Goal: Download file/media

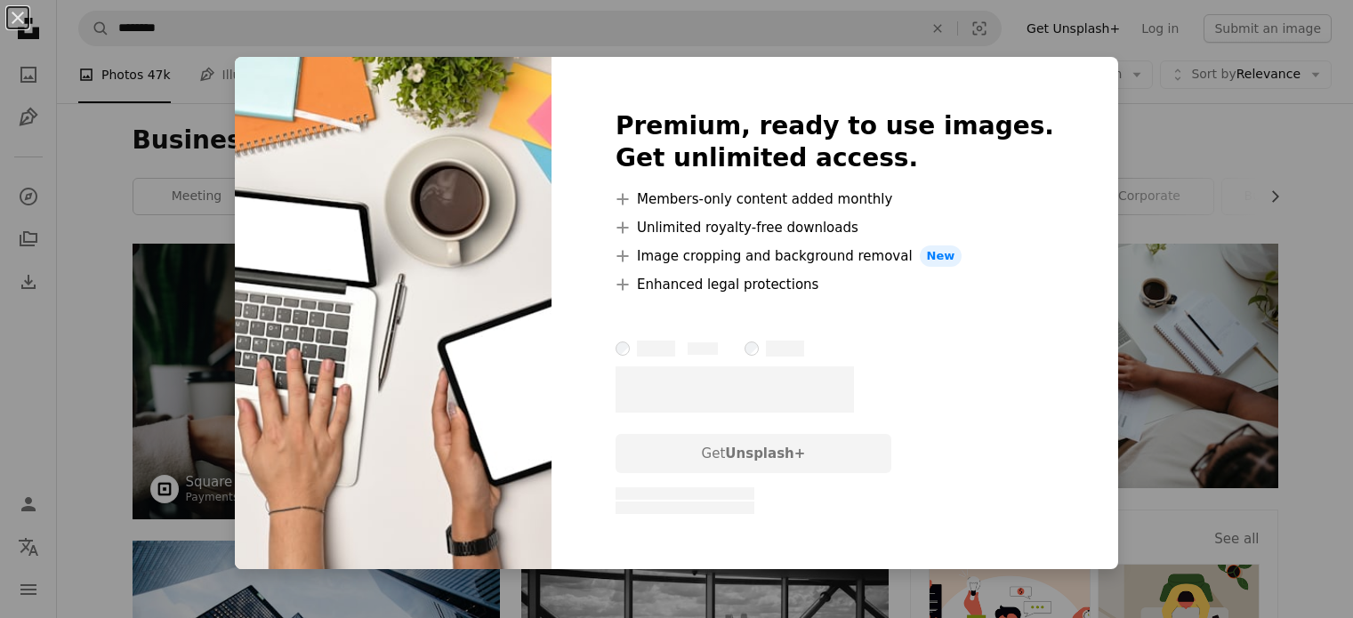
scroll to position [711, 0]
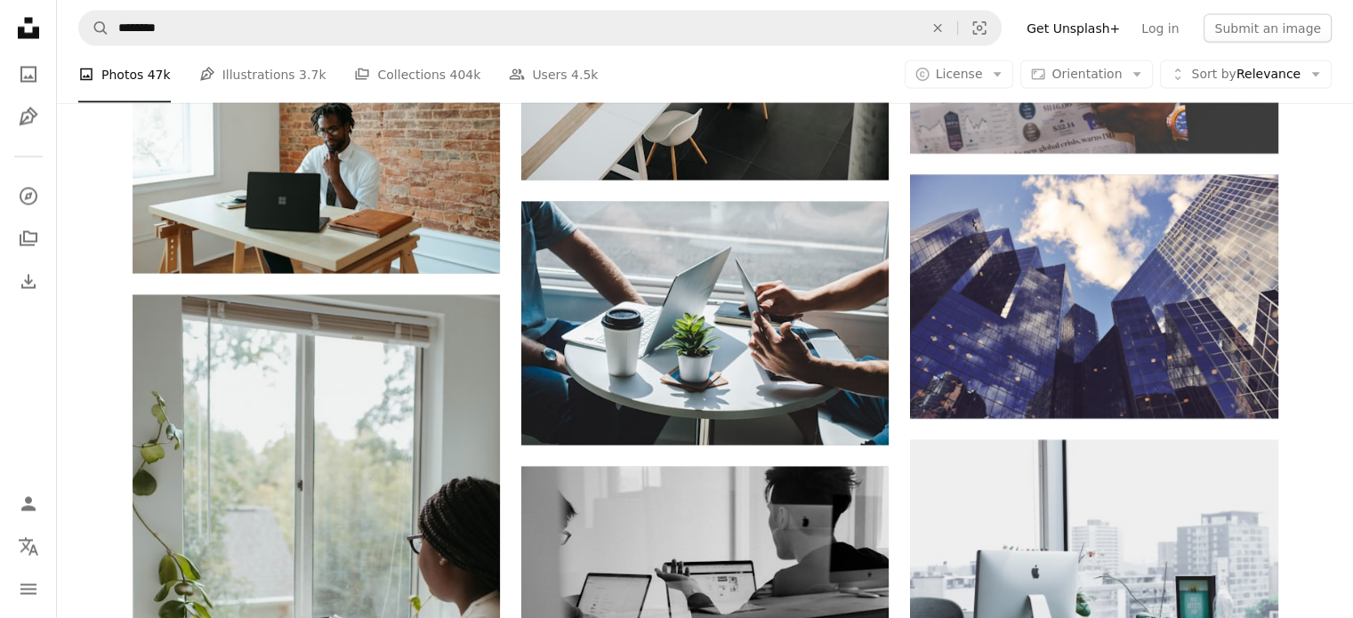
scroll to position [3735, 0]
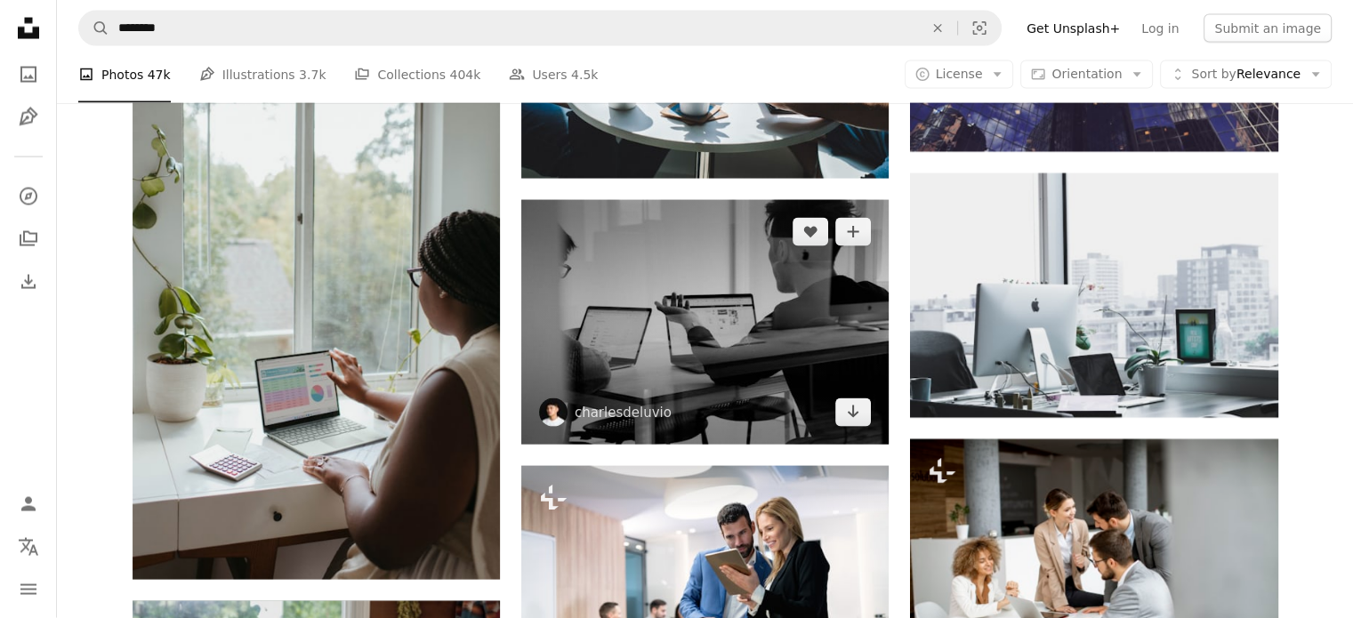
click at [750, 335] on img at bounding box center [704, 322] width 367 height 245
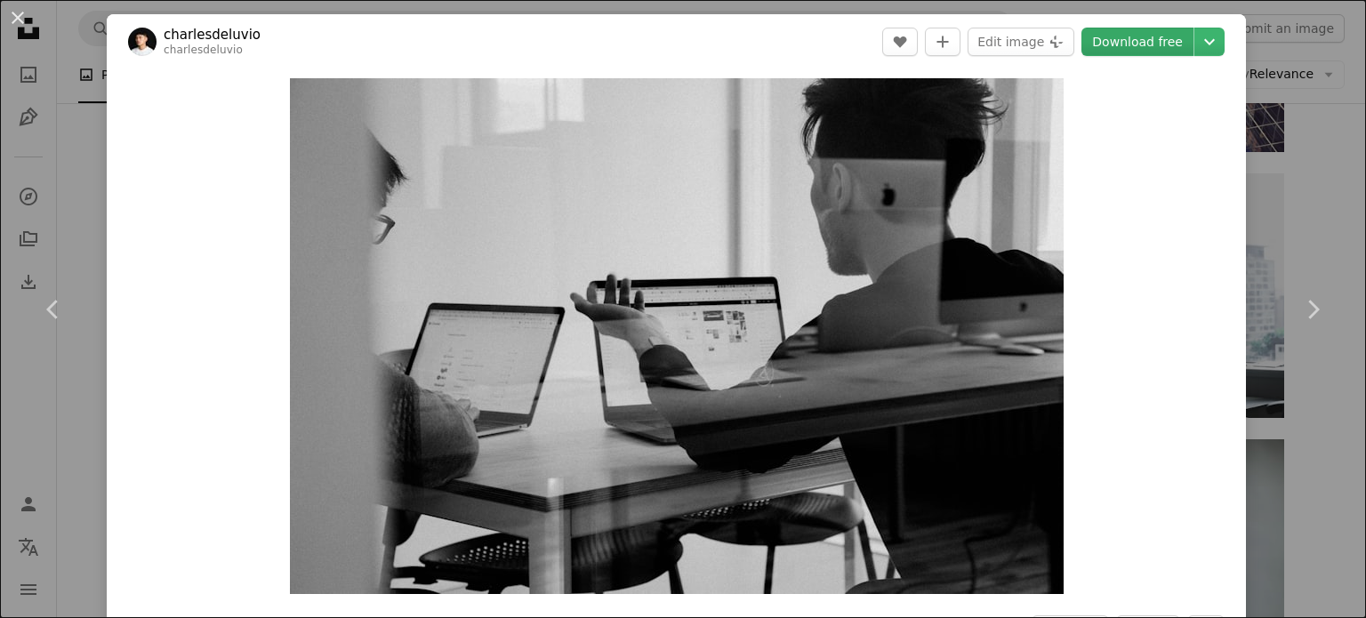
click at [1114, 34] on link "Download free" at bounding box center [1137, 42] width 112 height 28
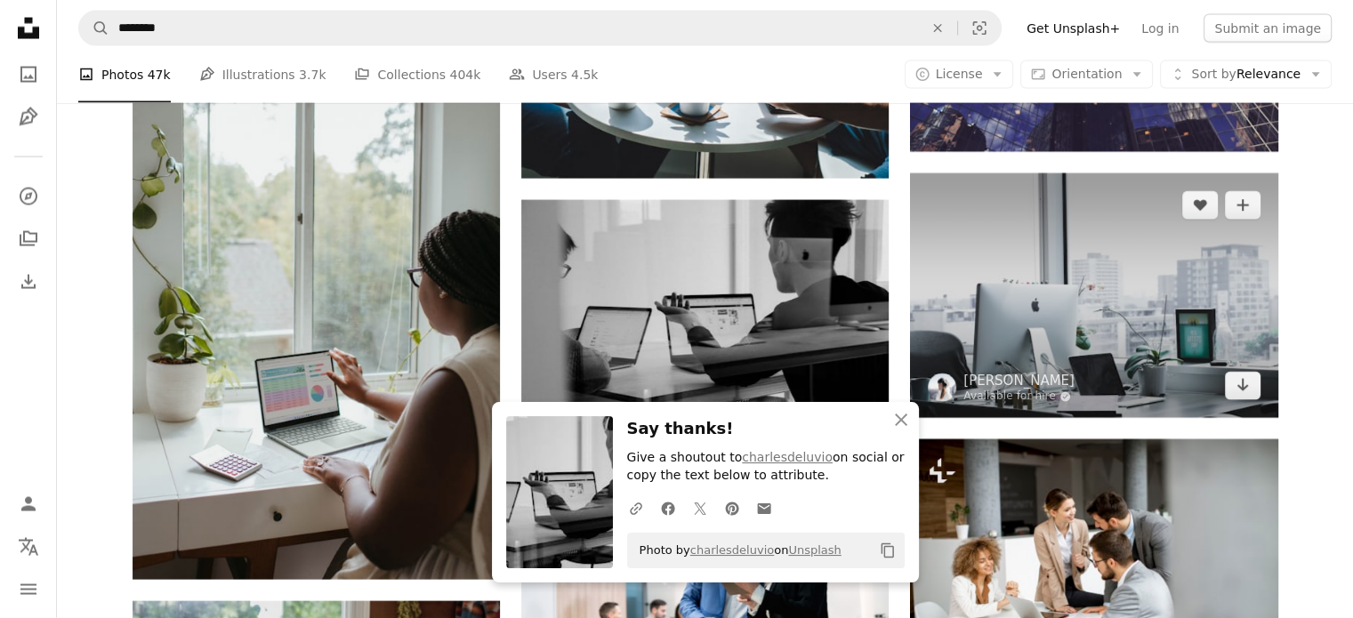
scroll to position [4275, 0]
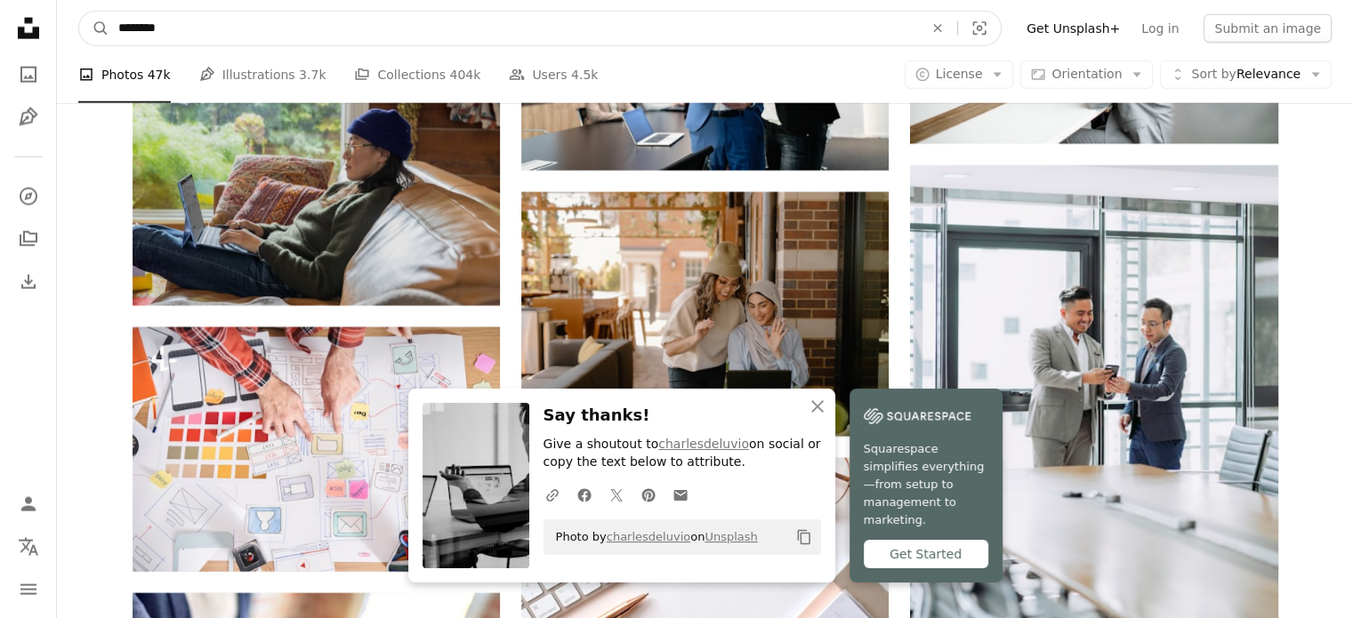
drag, startPoint x: 197, startPoint y: 37, endPoint x: 0, endPoint y: -8, distance: 202.5
click at [0, 0] on html "An X shape Close Say thanks! Give a shoutout to charlesdeluvio on social or cop…" at bounding box center [676, 159] width 1353 height 8869
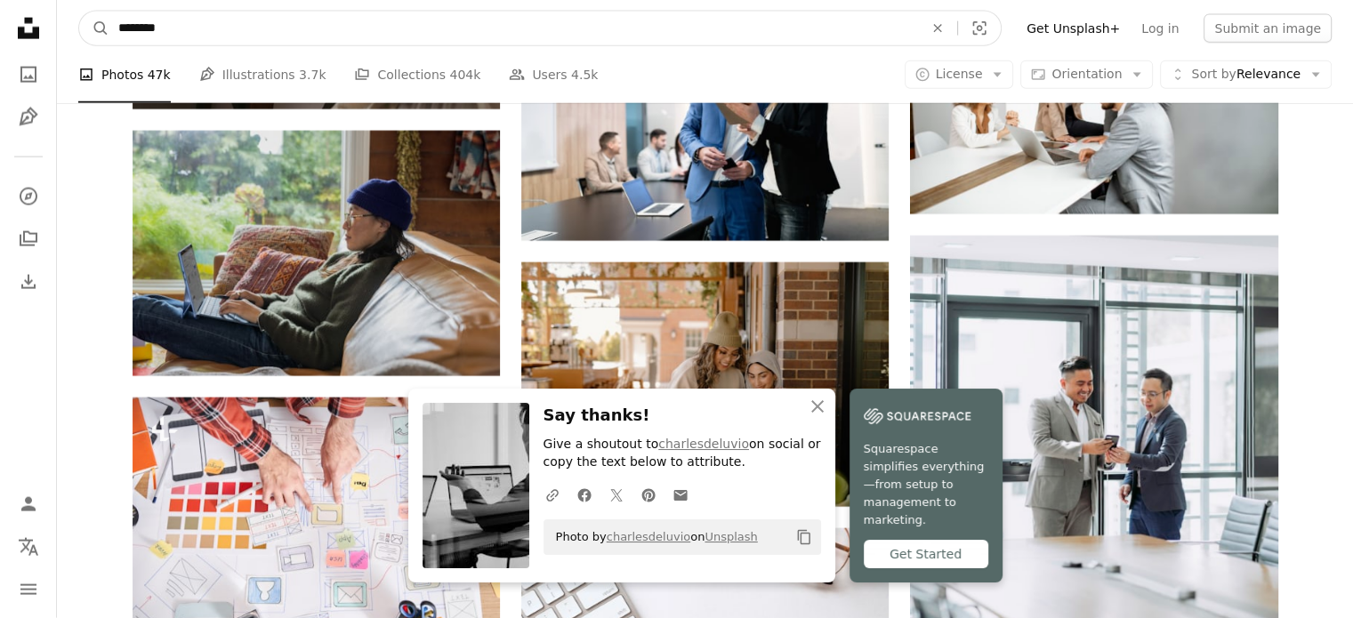
type input "********"
click at [79, 12] on button "A magnifying glass" at bounding box center [94, 29] width 30 height 34
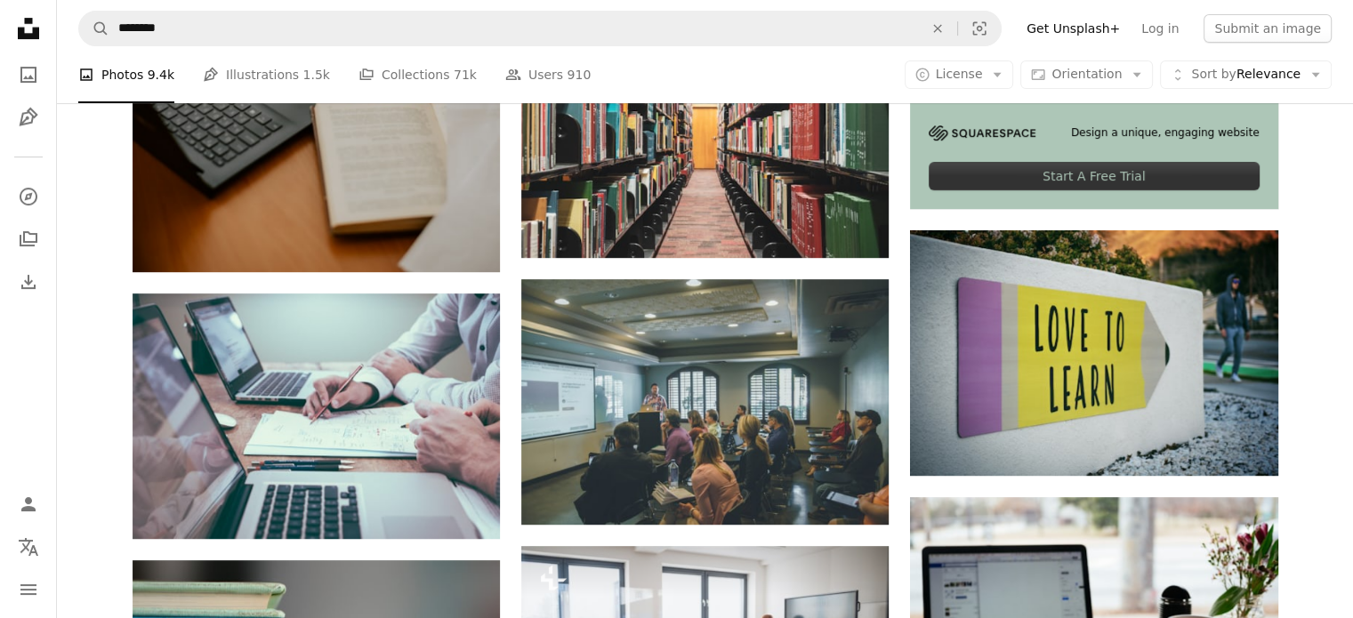
scroll to position [1067, 0]
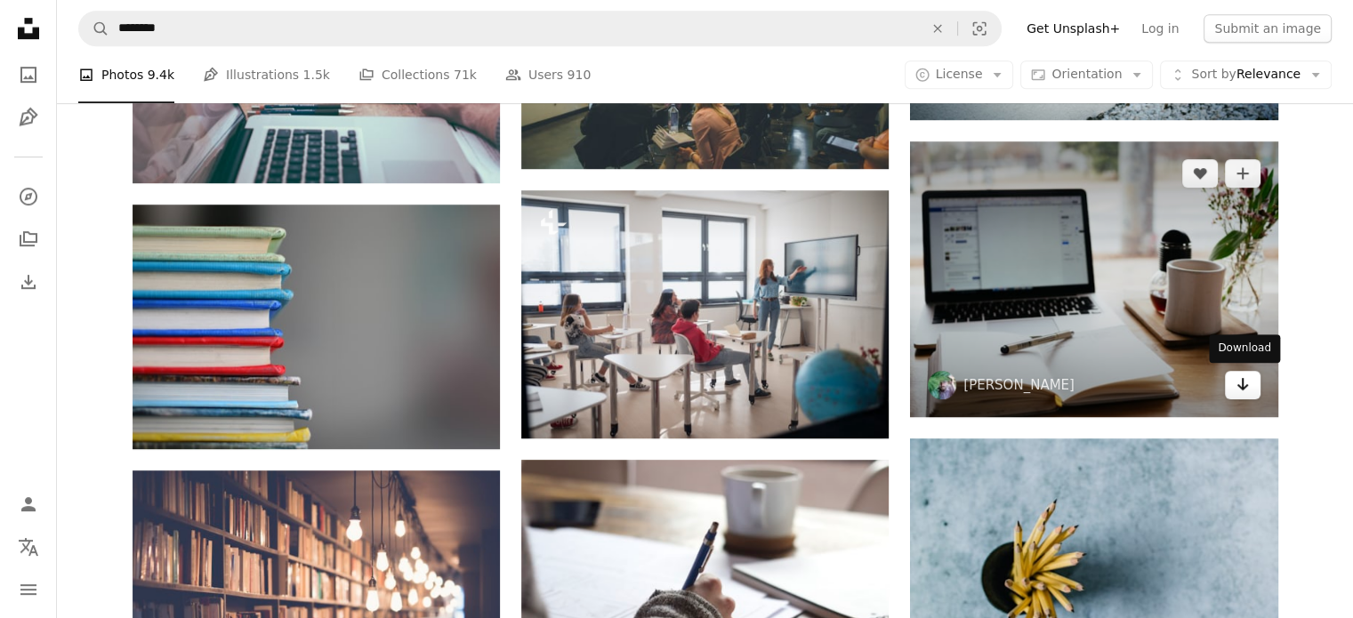
click at [1248, 393] on link "Arrow pointing down" at bounding box center [1242, 385] width 36 height 28
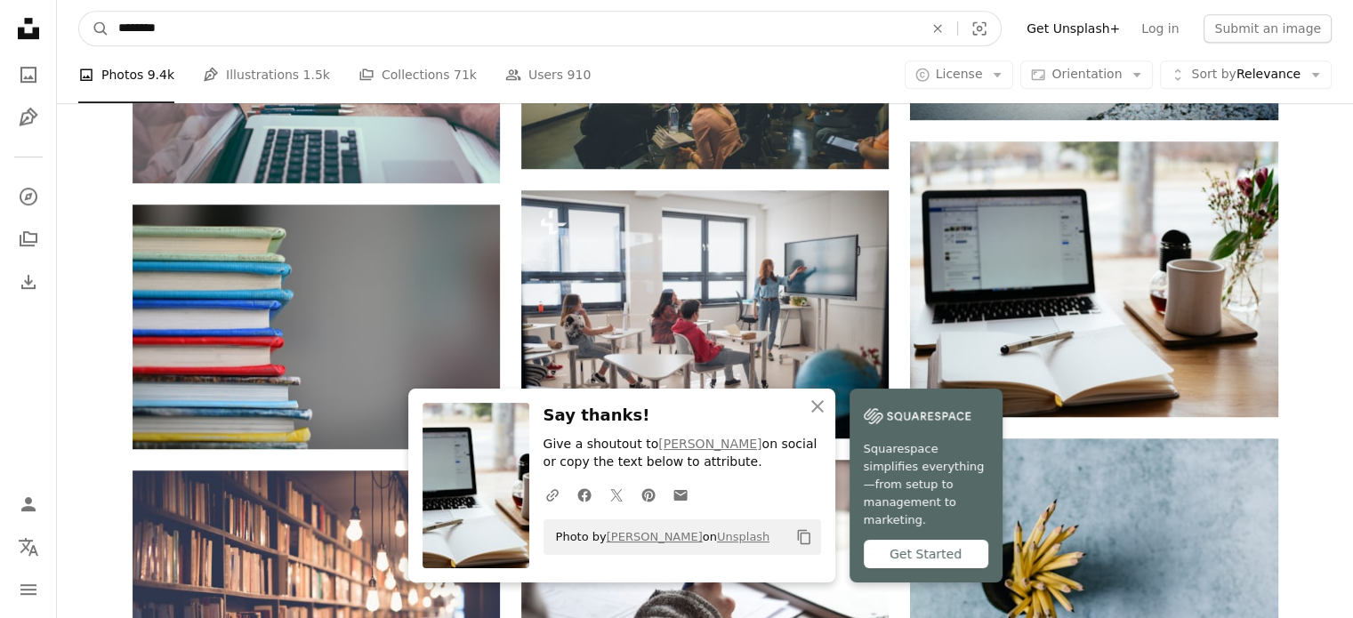
drag, startPoint x: 141, startPoint y: 31, endPoint x: 0, endPoint y: 4, distance: 143.9
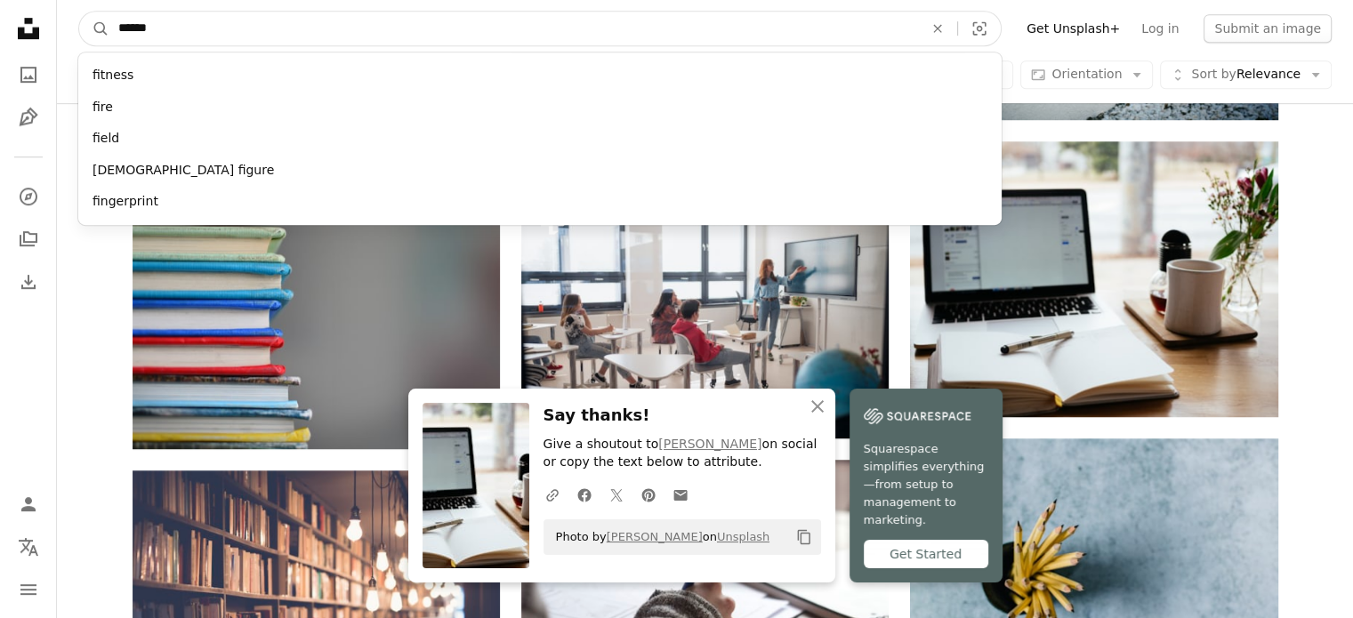
type input "*******"
click button "A magnifying glass" at bounding box center [94, 29] width 30 height 34
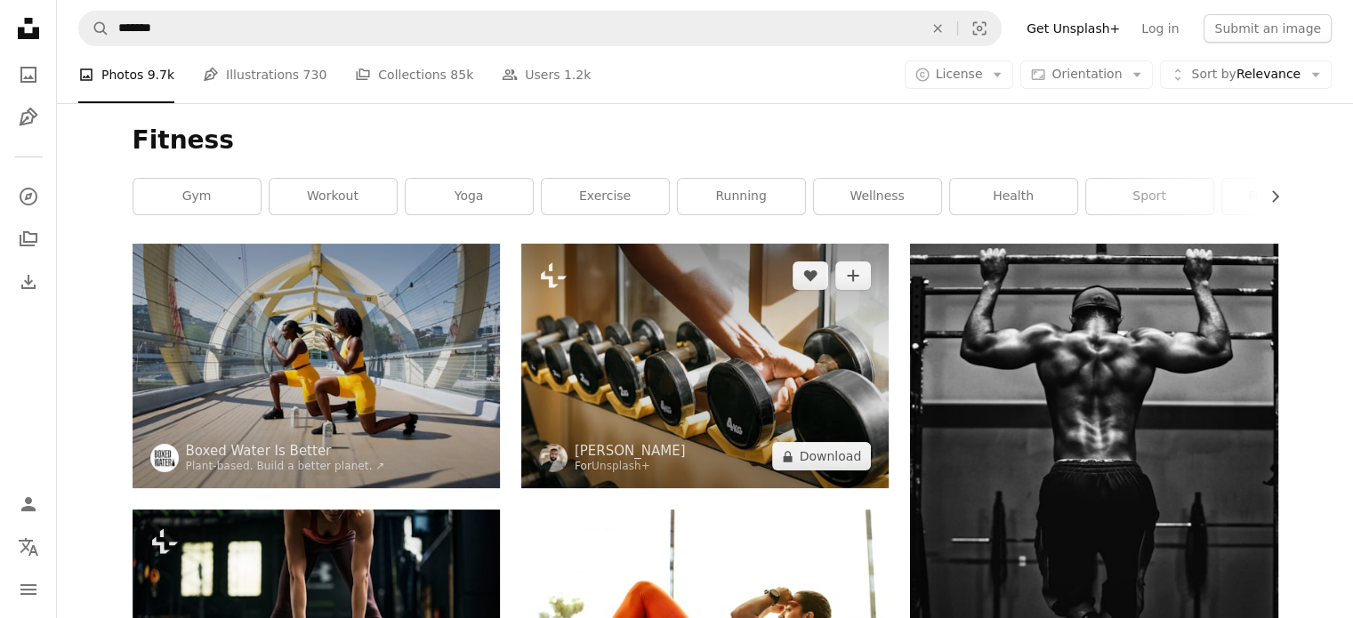
click at [716, 349] on img at bounding box center [704, 366] width 367 height 245
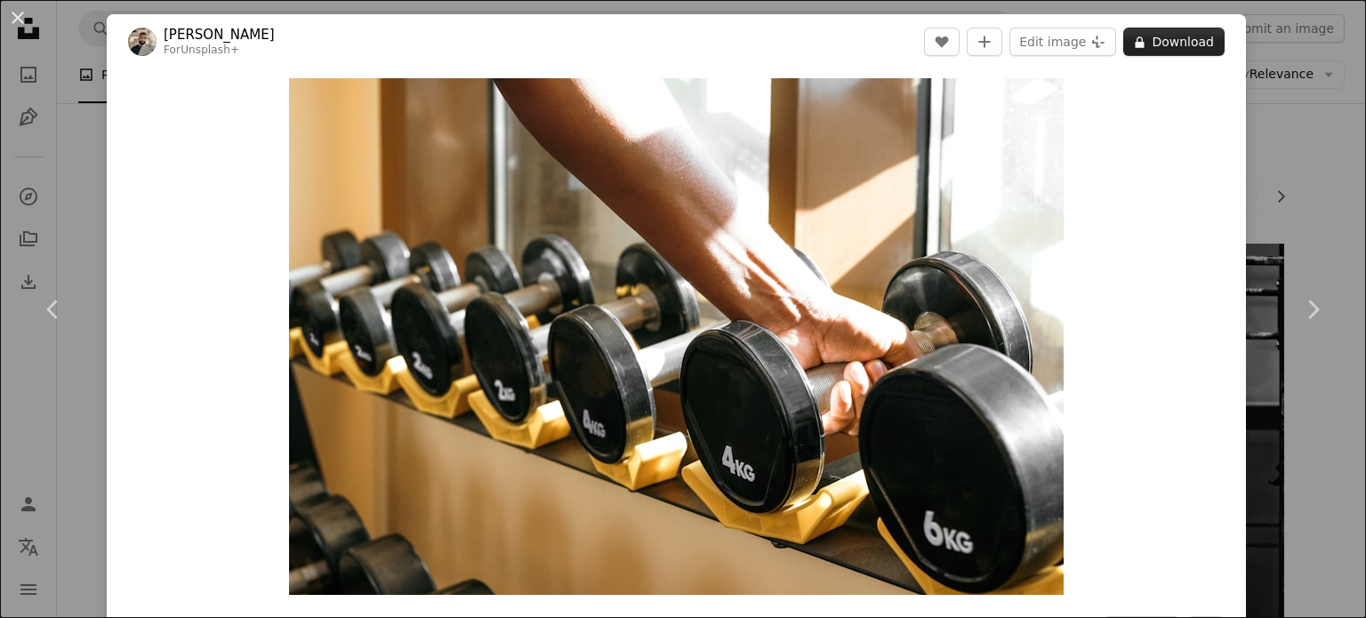
click at [1156, 38] on button "A lock Download" at bounding box center [1173, 42] width 101 height 28
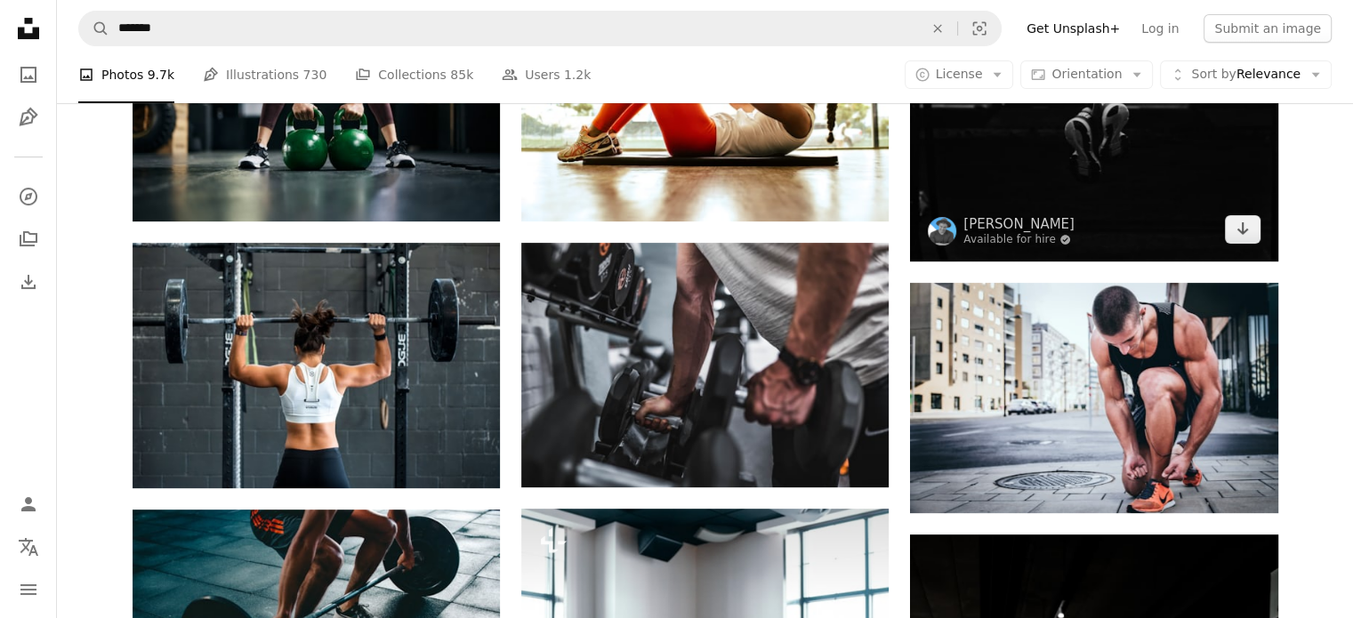
scroll to position [178, 0]
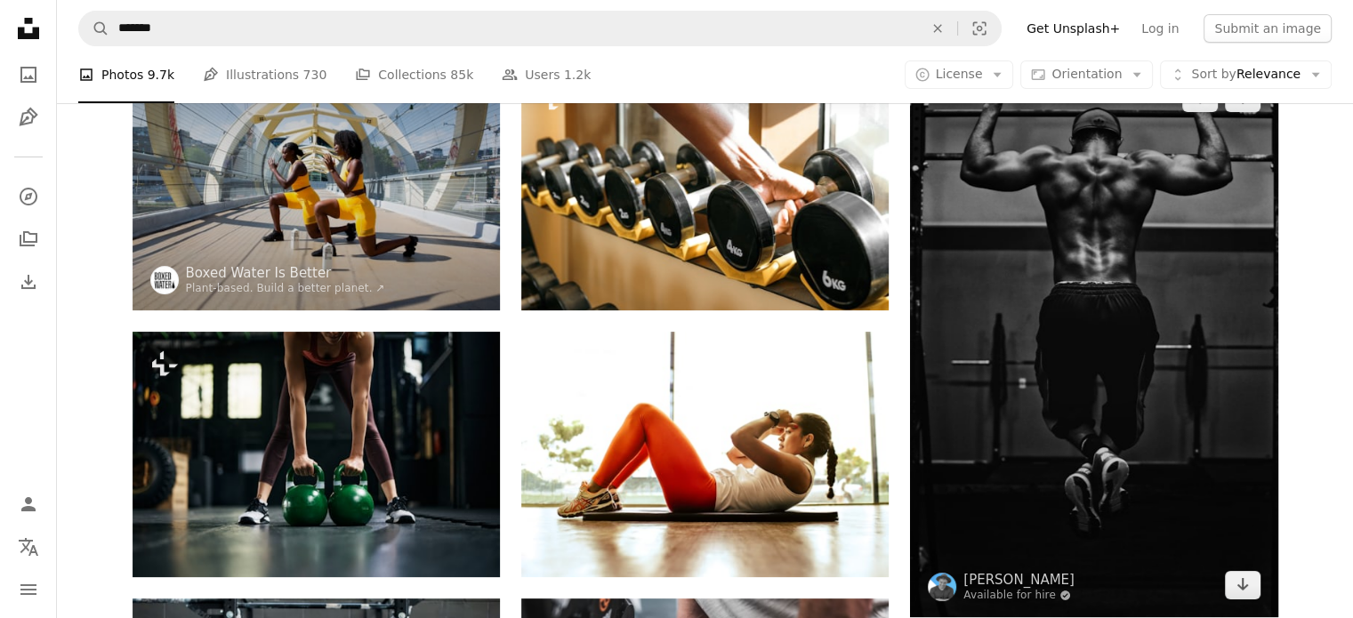
click at [1120, 360] on img at bounding box center [1093, 341] width 367 height 551
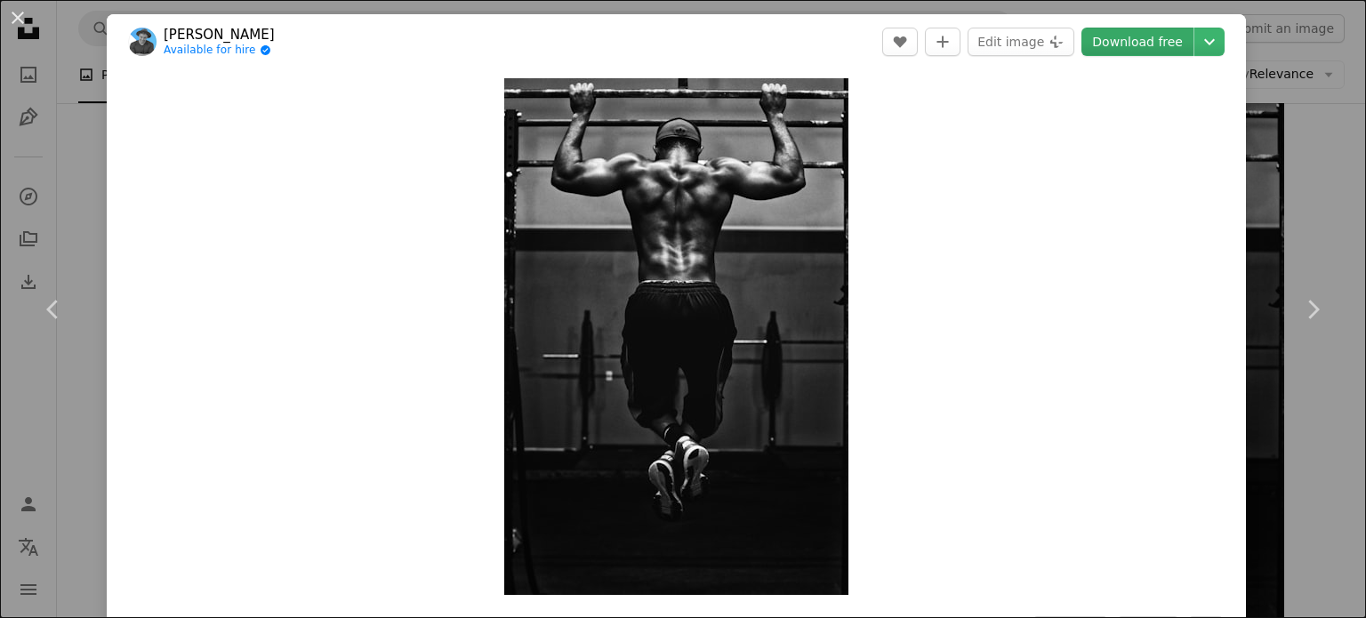
click at [1145, 44] on link "Download free" at bounding box center [1137, 42] width 112 height 28
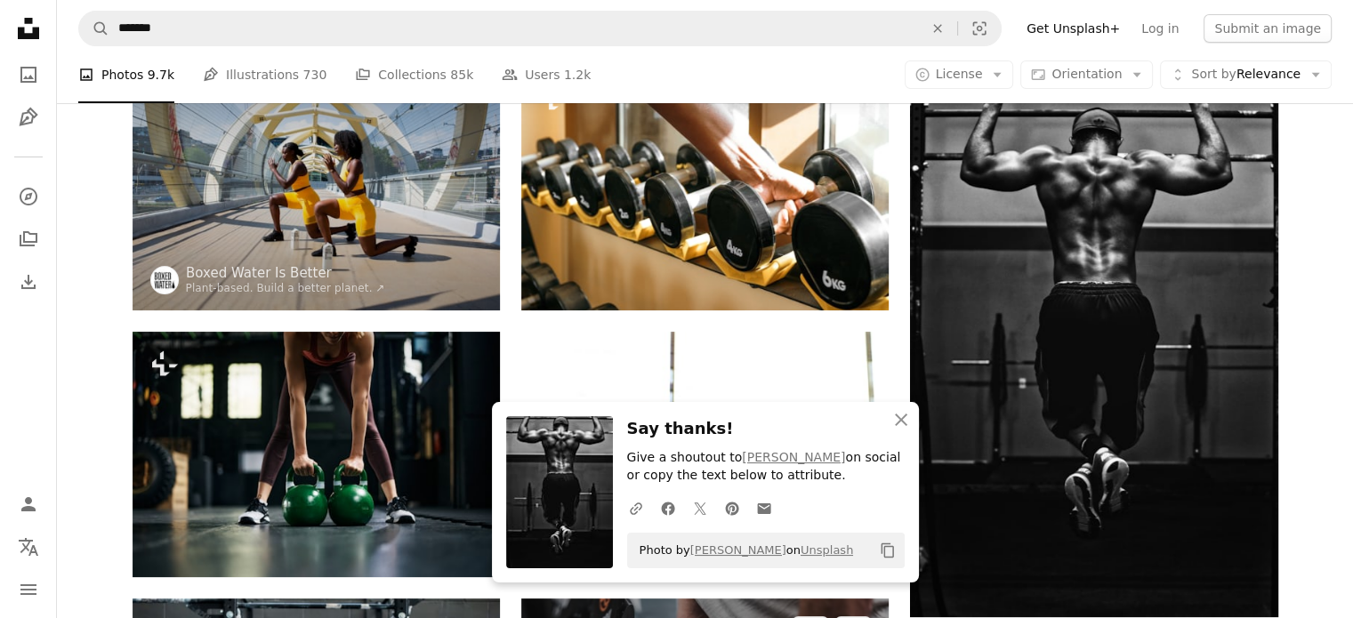
scroll to position [718, 0]
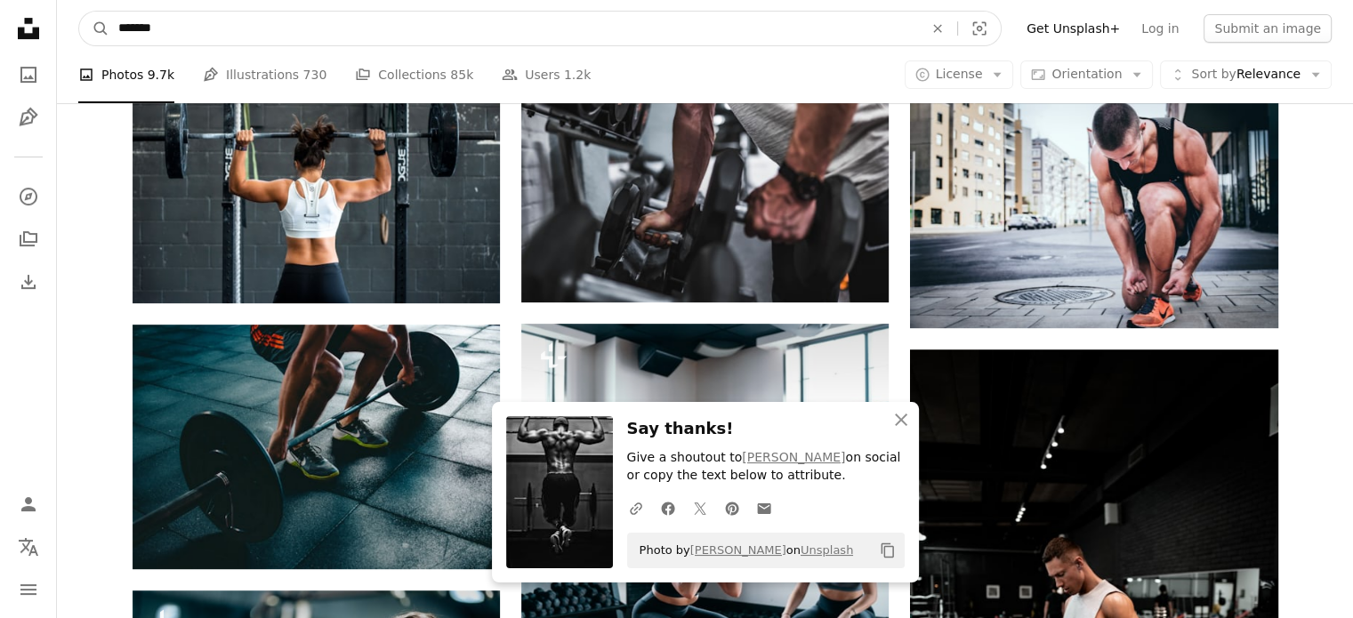
drag, startPoint x: 253, startPoint y: 36, endPoint x: 0, endPoint y: -20, distance: 258.7
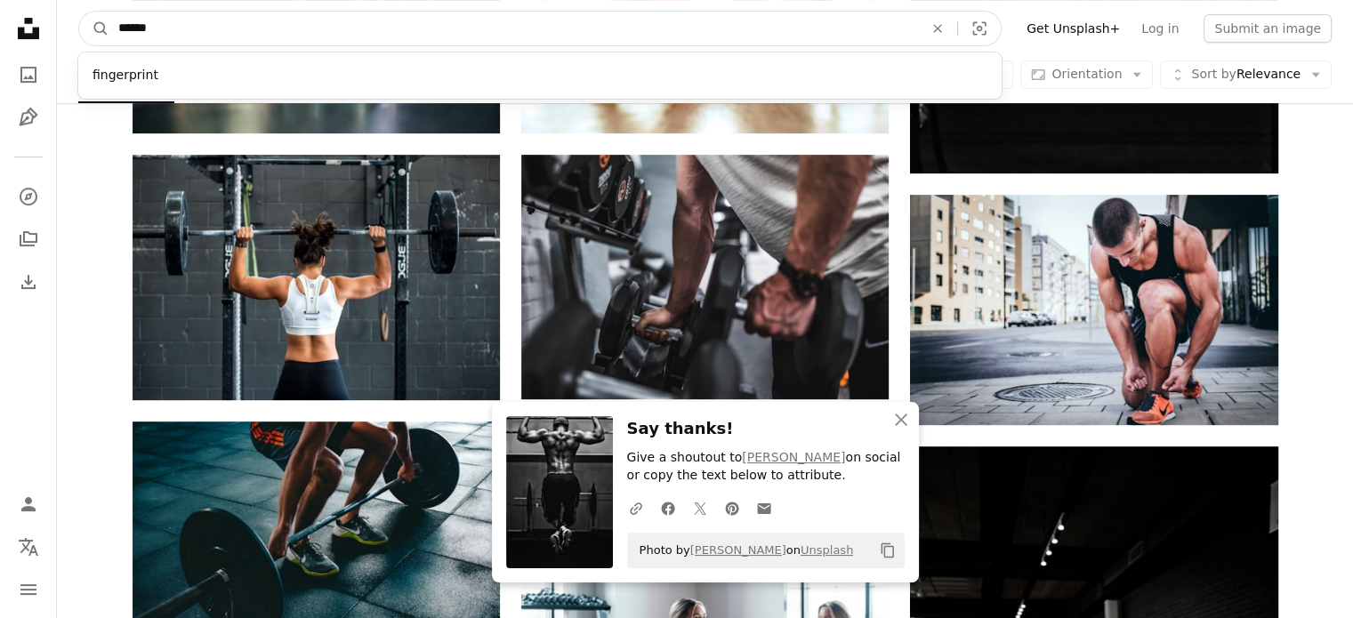
type input "*******"
click button "A magnifying glass" at bounding box center [94, 29] width 30 height 34
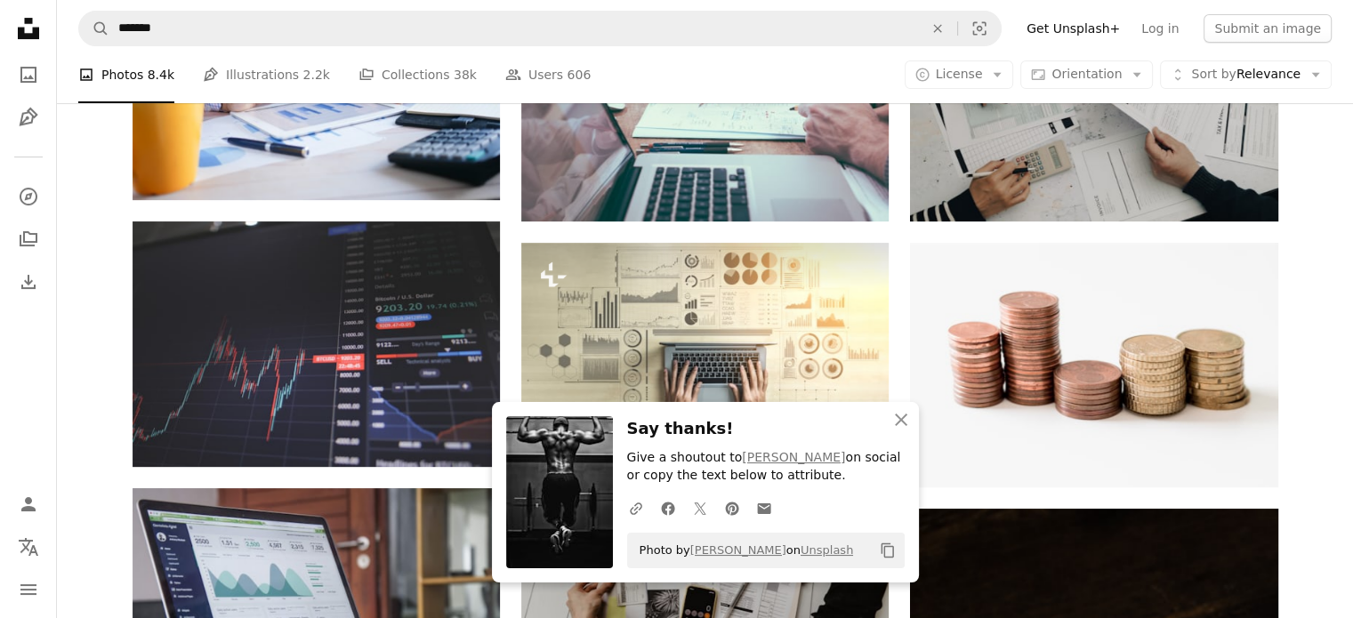
scroll to position [711, 0]
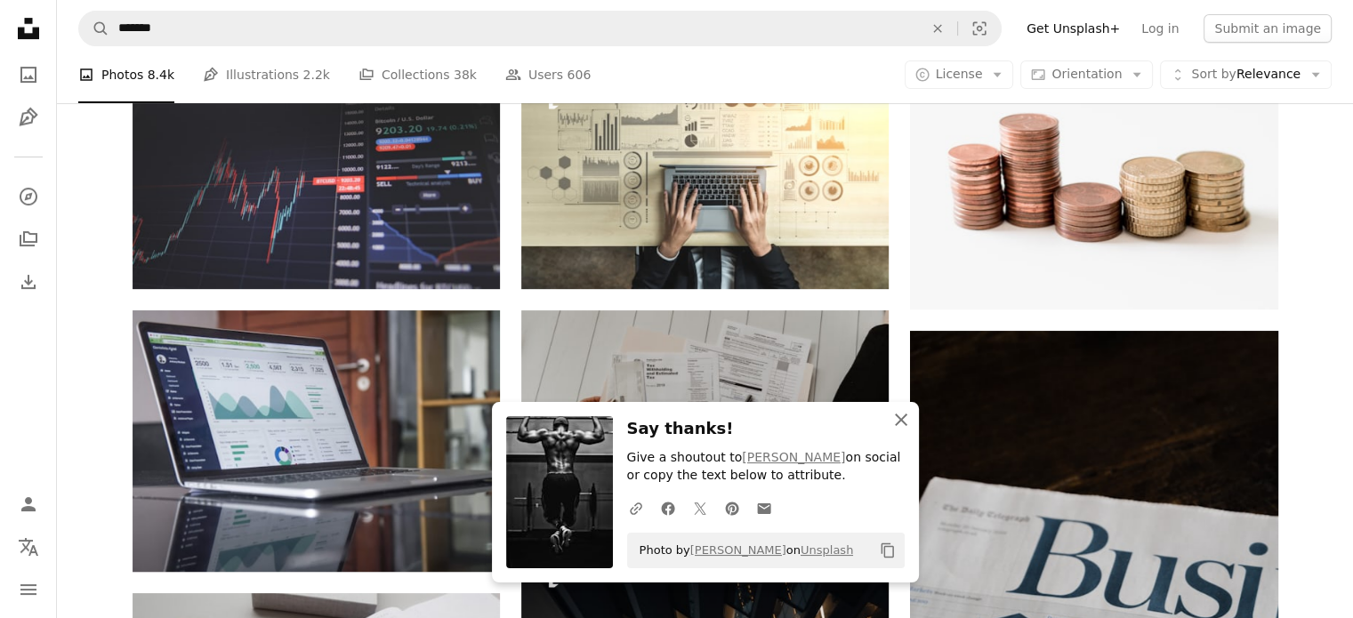
click at [891, 420] on icon "An X shape" at bounding box center [900, 419] width 21 height 21
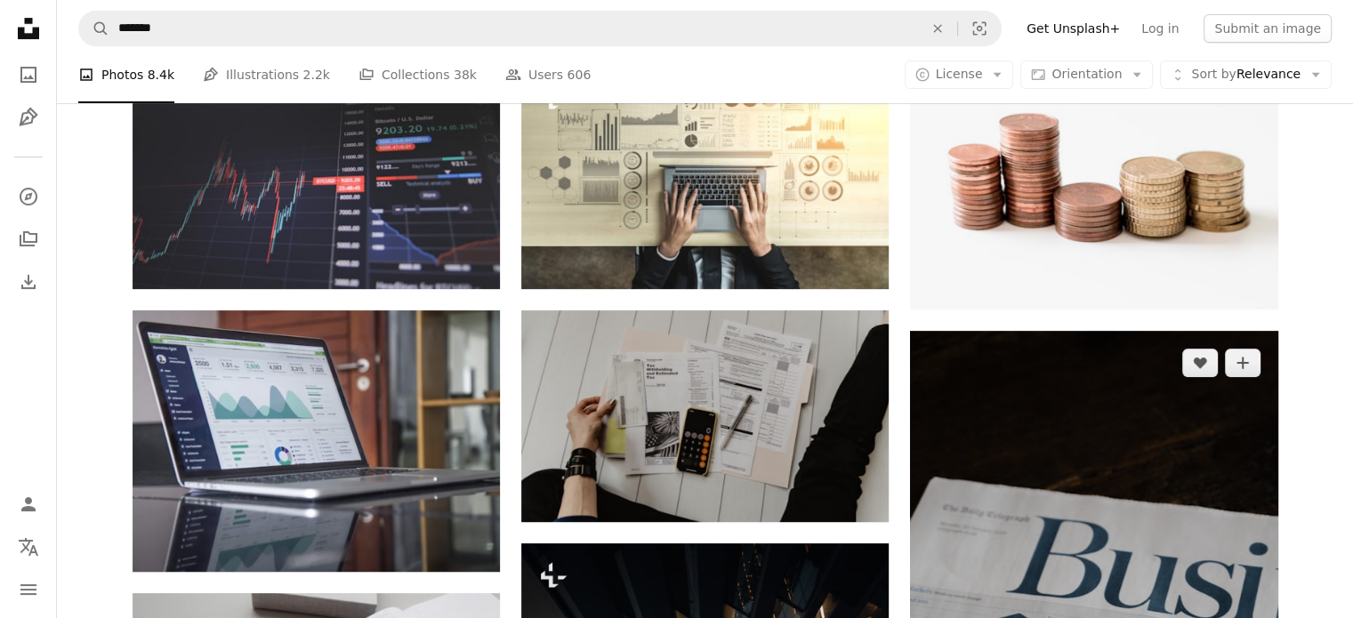
scroll to position [622, 0]
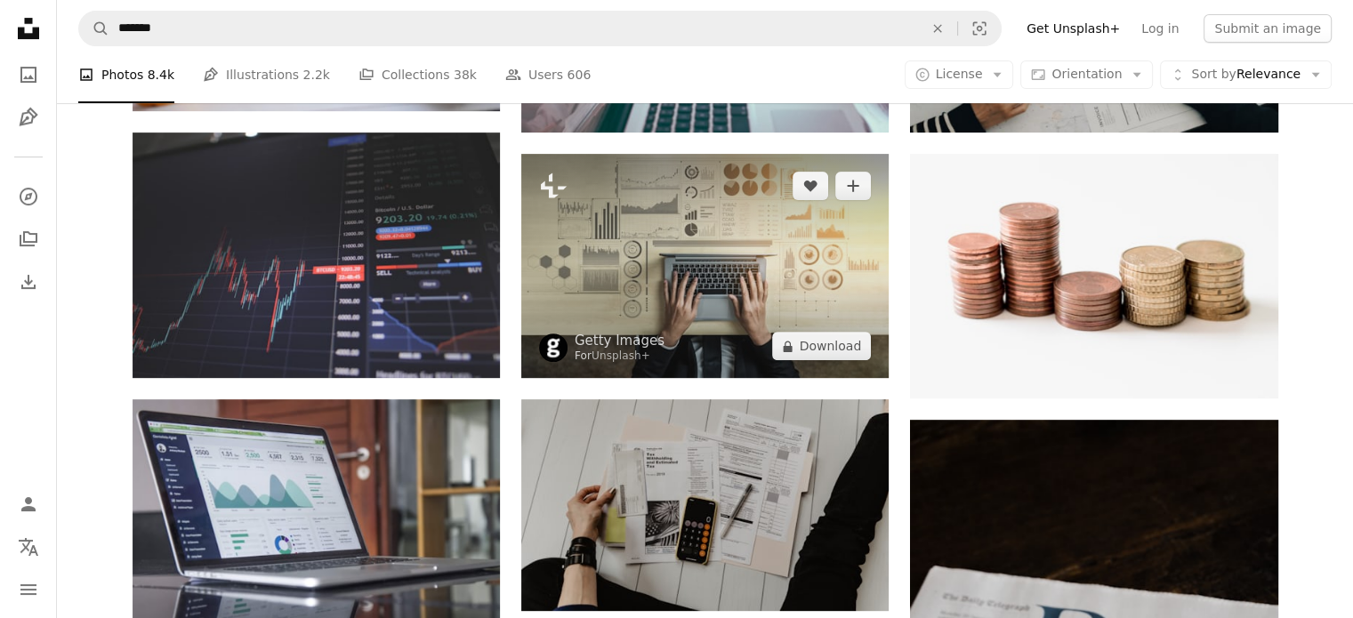
click at [797, 257] on img at bounding box center [704, 266] width 367 height 224
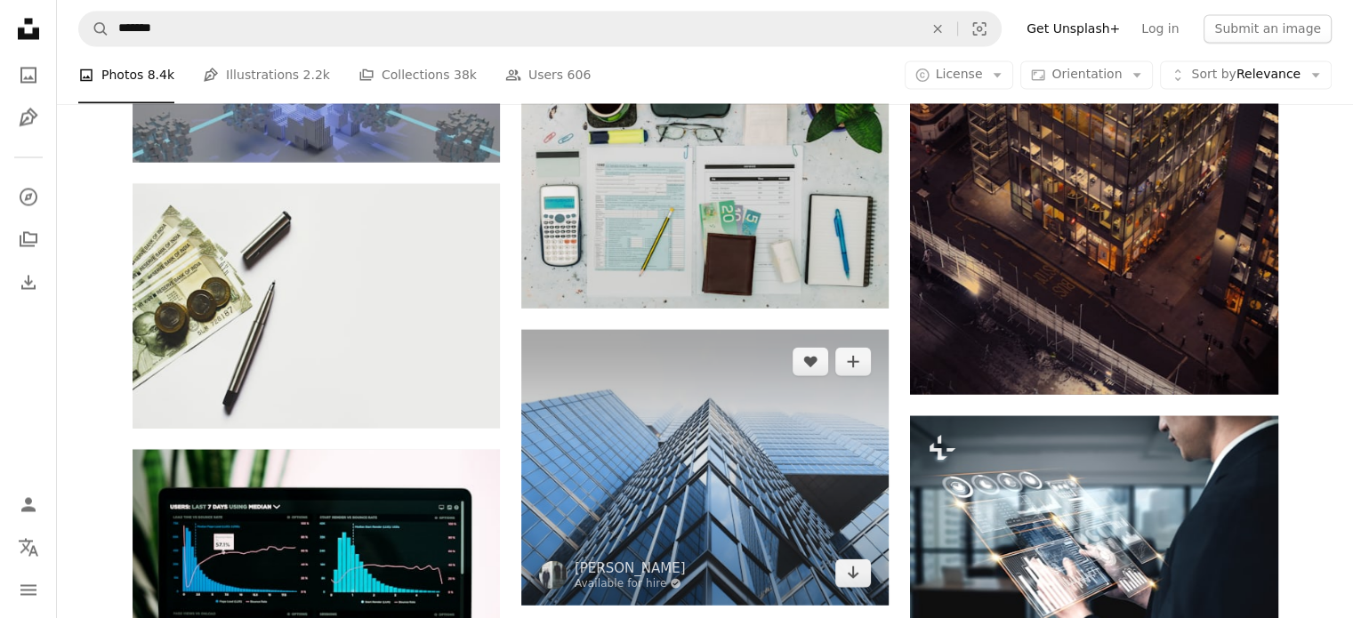
scroll to position [9870, 0]
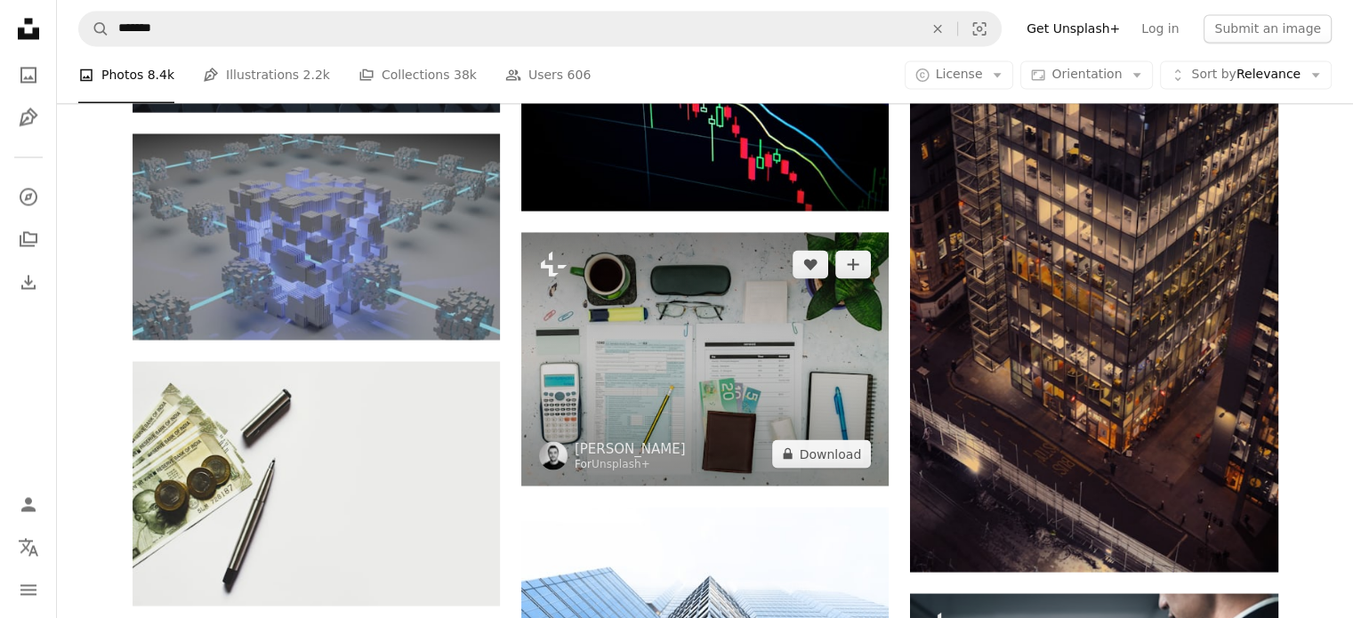
click at [757, 359] on img at bounding box center [704, 358] width 367 height 253
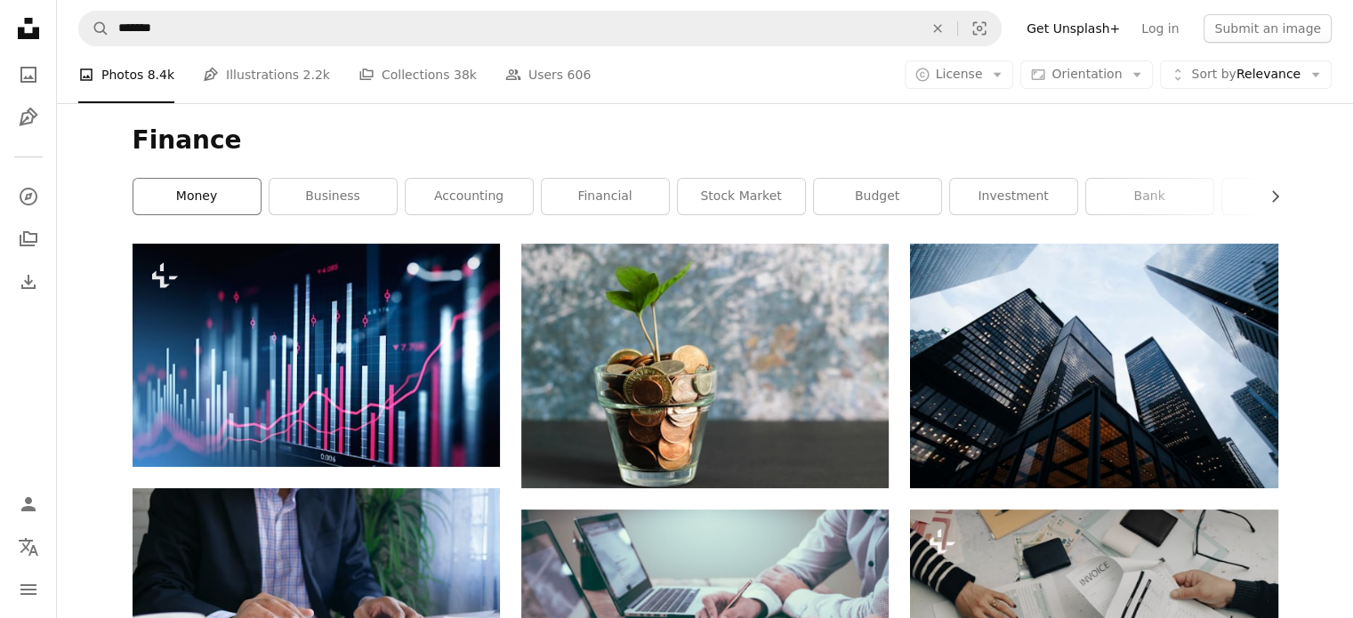
click at [194, 198] on link "money" at bounding box center [196, 197] width 127 height 36
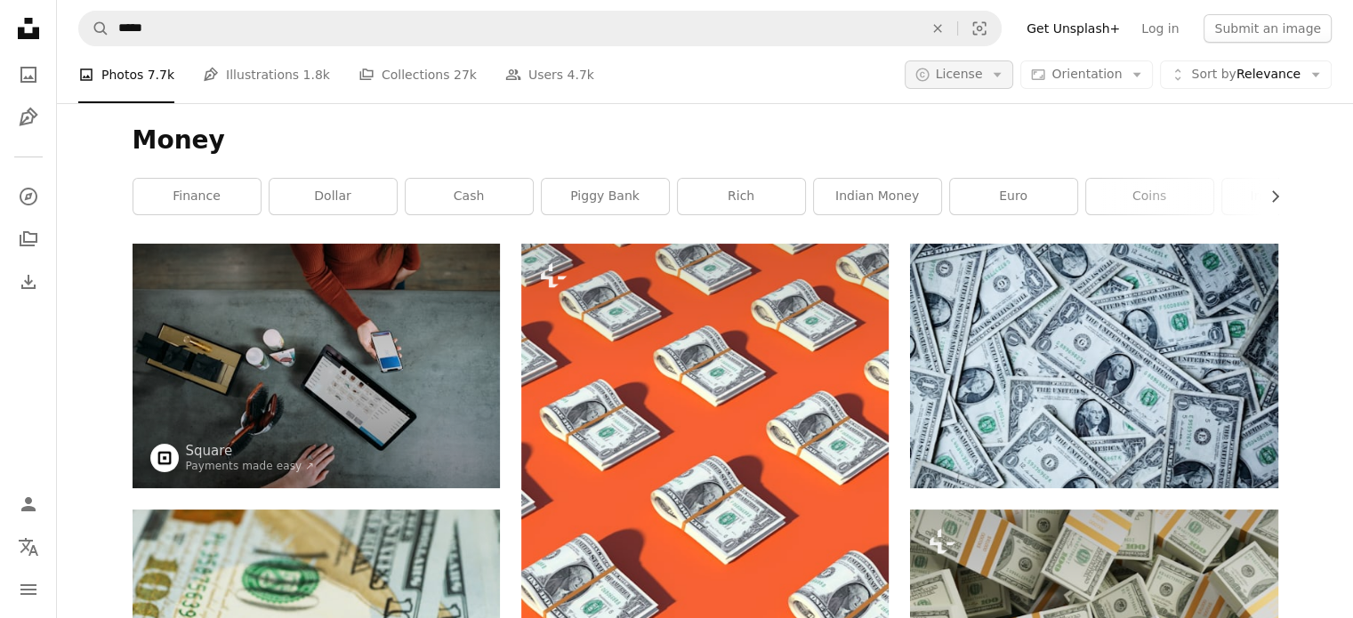
click at [966, 77] on span "License" at bounding box center [958, 74] width 47 height 14
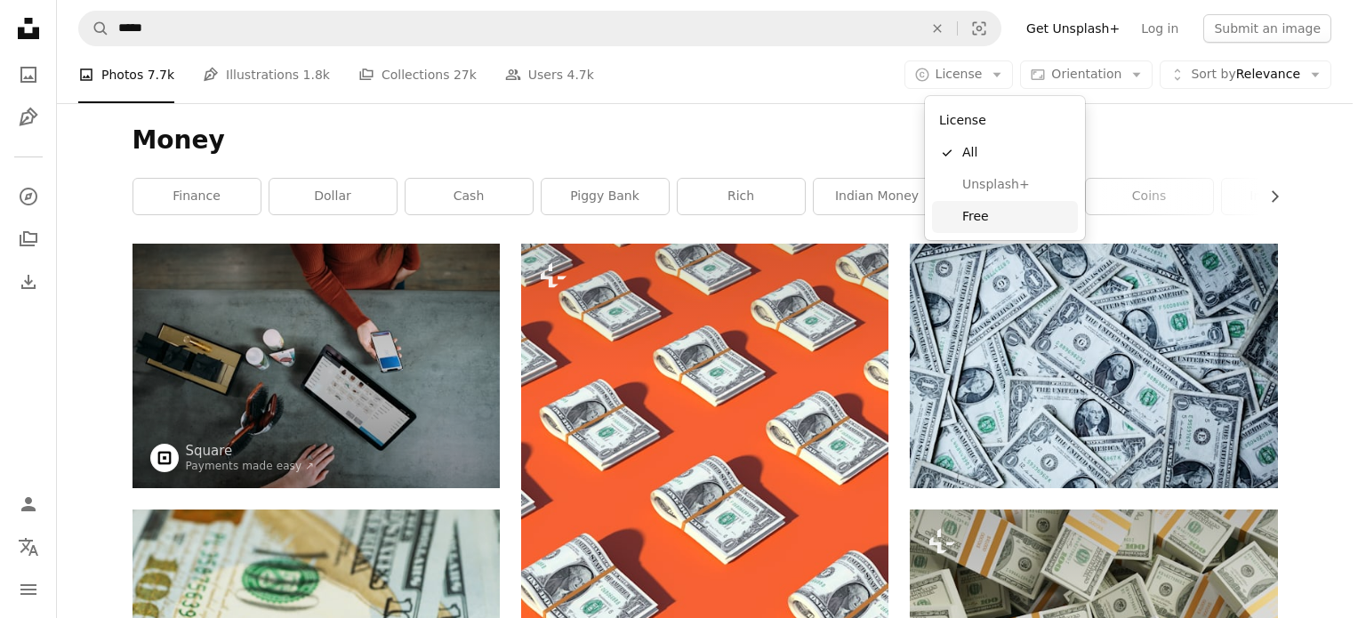
click at [996, 208] on span "Free" at bounding box center [1016, 217] width 108 height 18
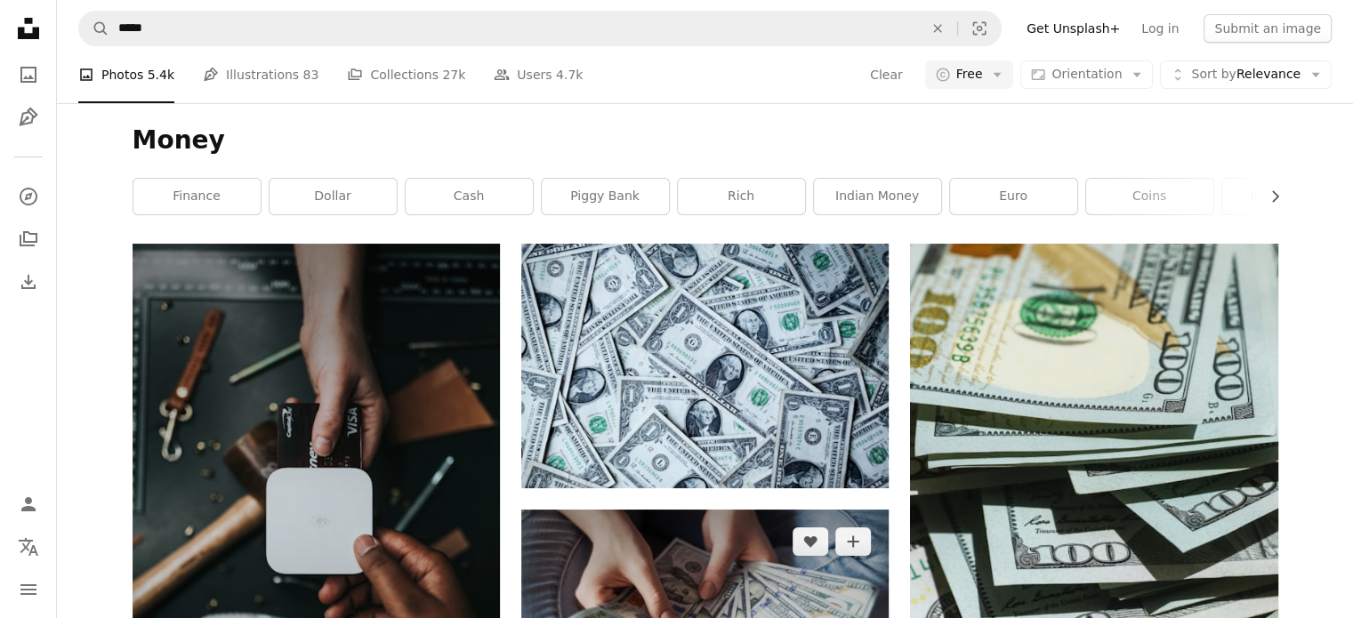
scroll to position [356, 0]
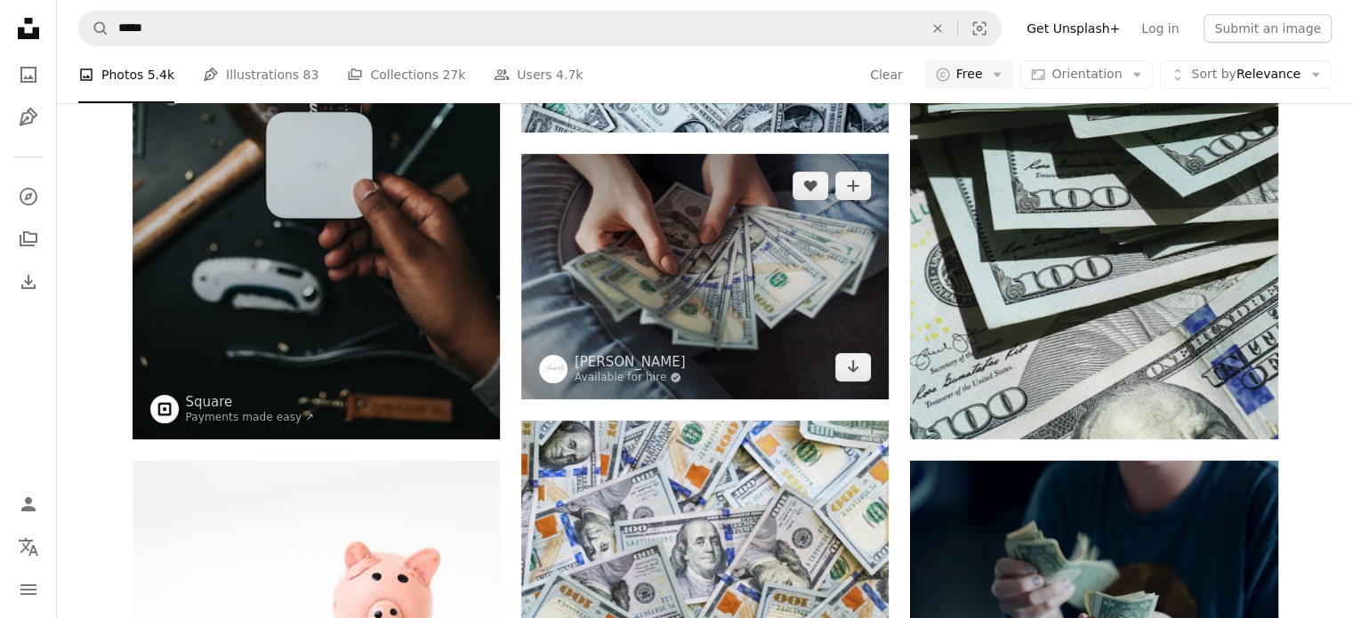
click at [732, 293] on img at bounding box center [704, 276] width 367 height 245
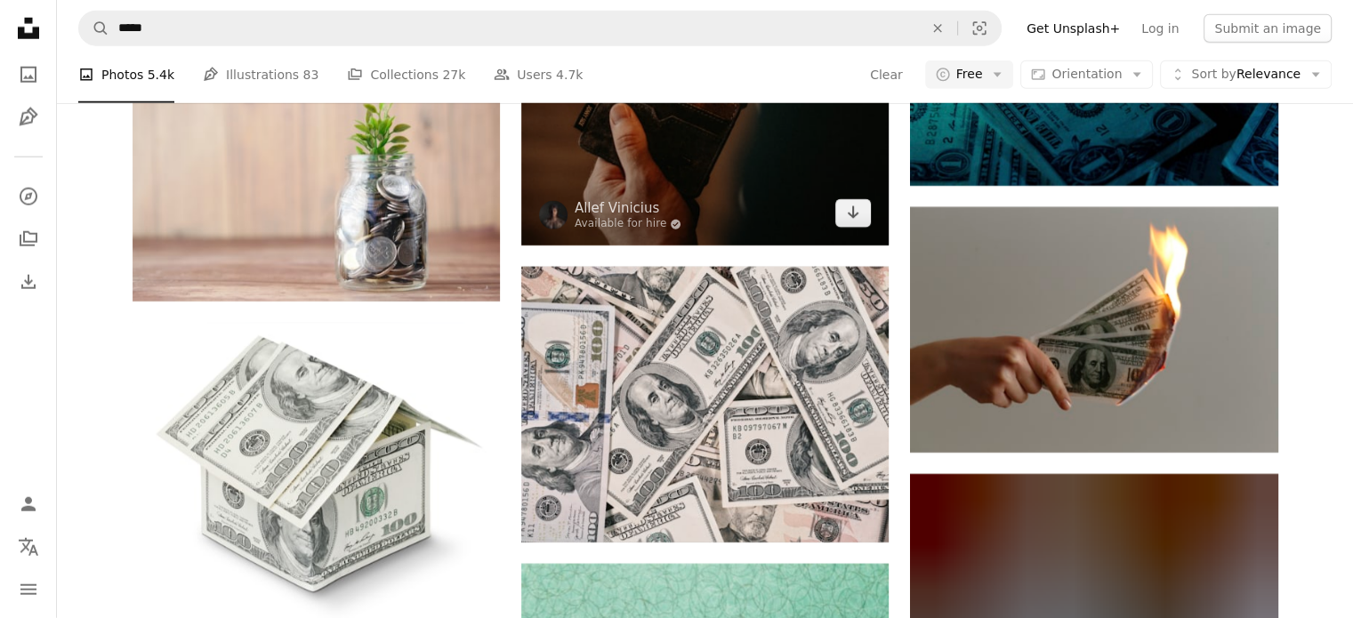
scroll to position [4535, 0]
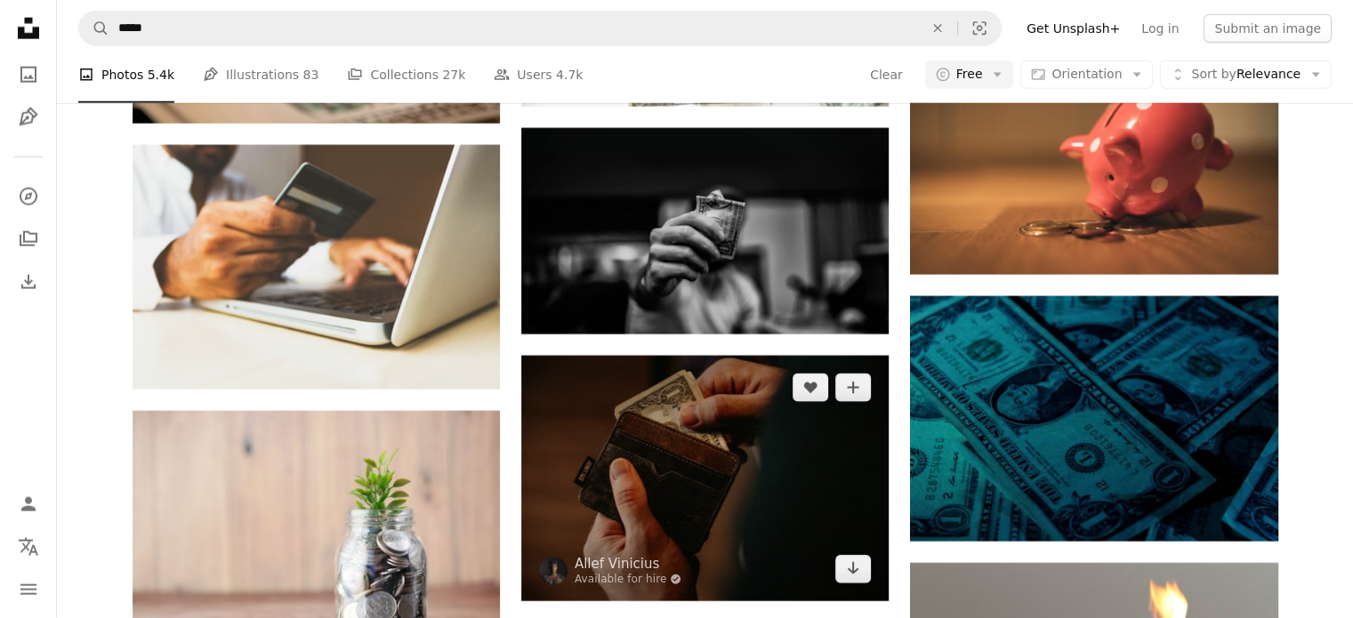
click at [679, 462] on img at bounding box center [704, 478] width 367 height 245
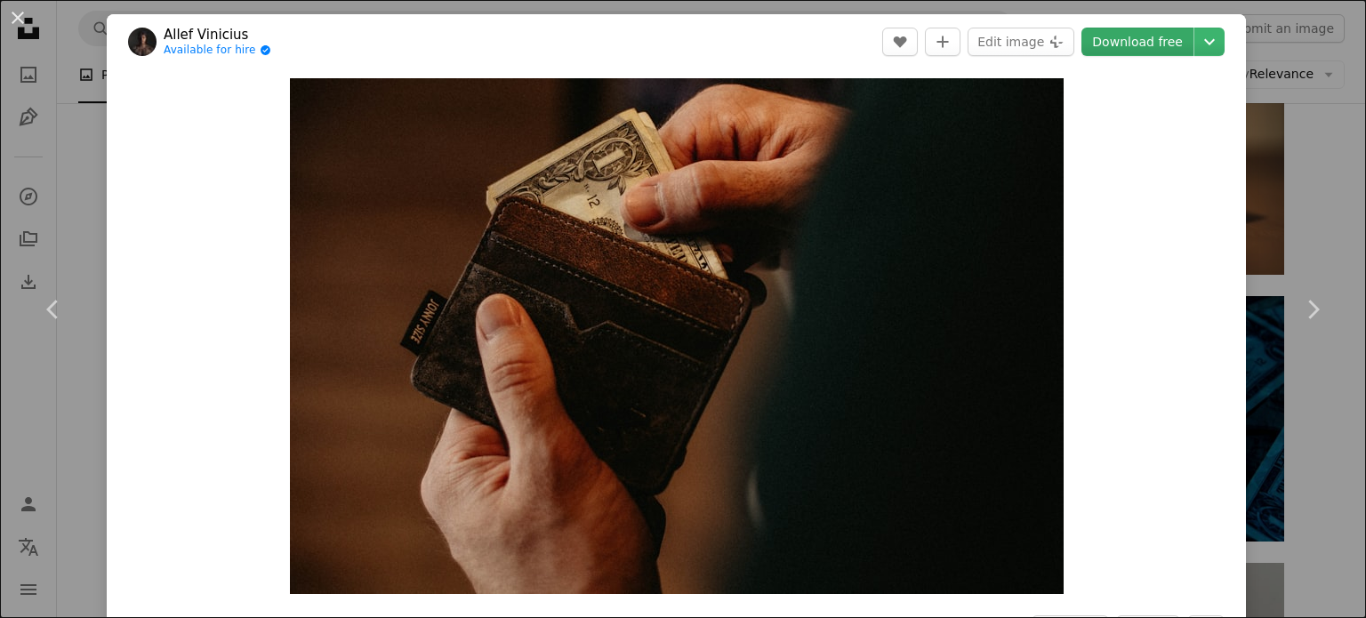
click at [1154, 44] on link "Download free" at bounding box center [1137, 42] width 112 height 28
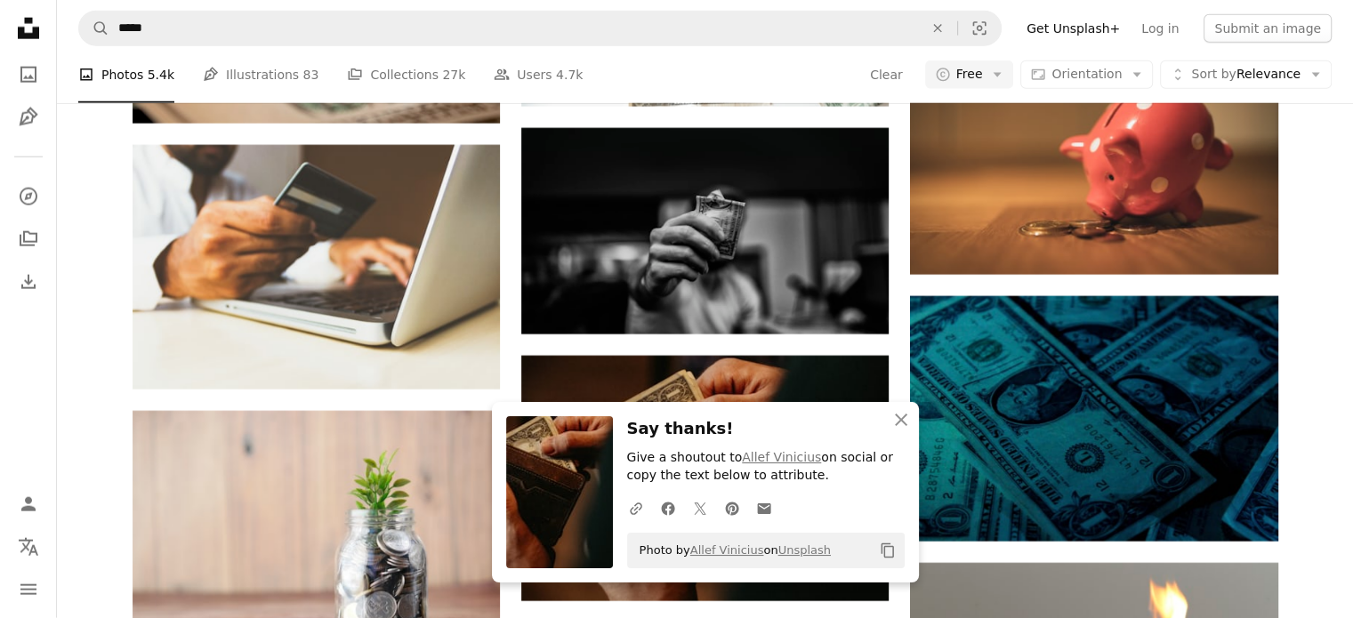
scroll to position [5076, 0]
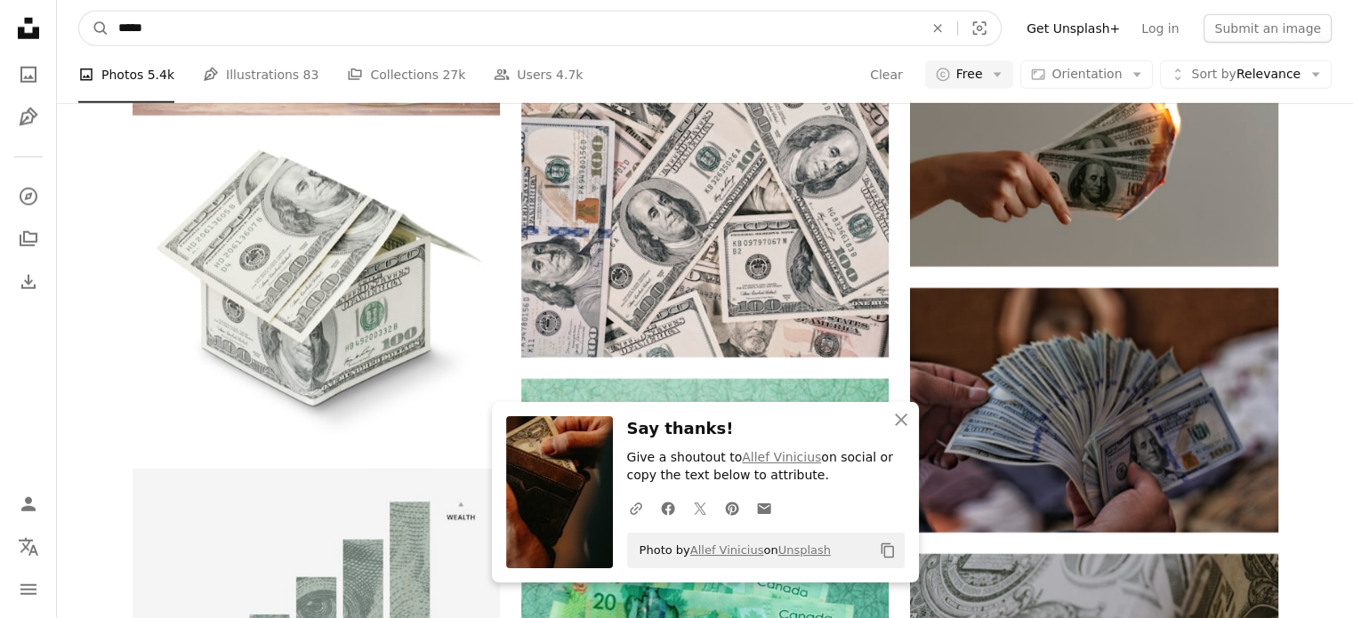
drag, startPoint x: 253, startPoint y: 32, endPoint x: 0, endPoint y: 8, distance: 254.6
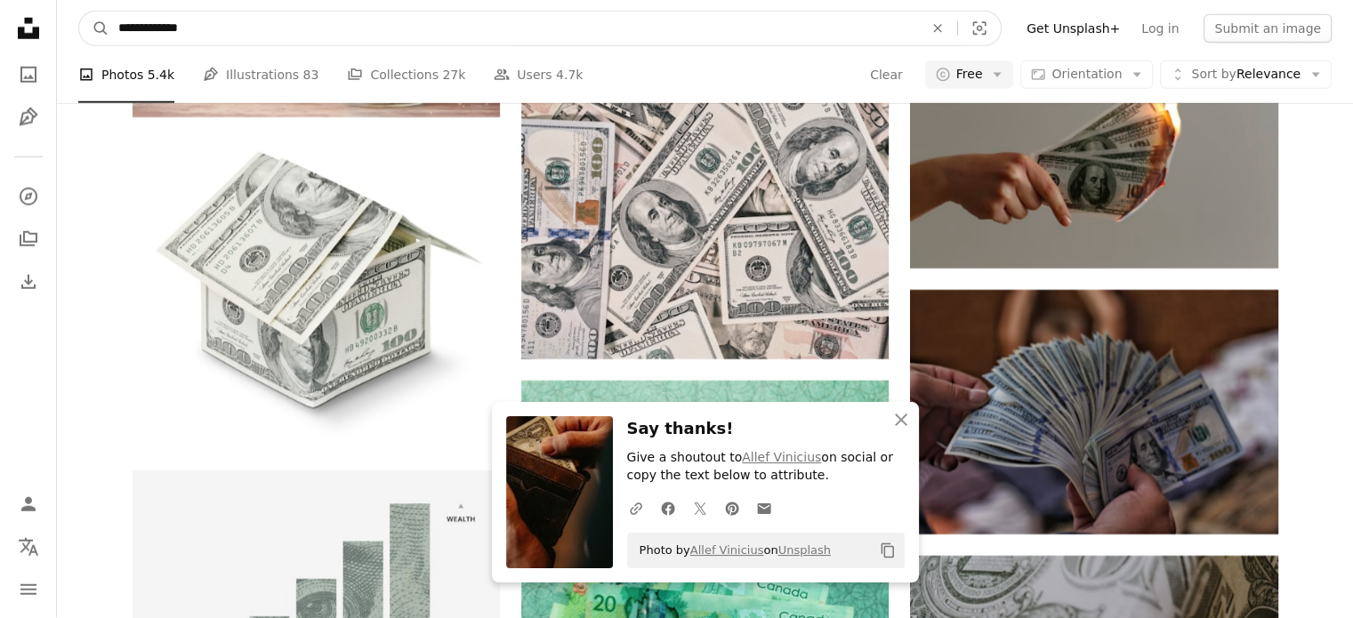
type input "**********"
click at [79, 12] on button "A magnifying glass" at bounding box center [94, 29] width 30 height 34
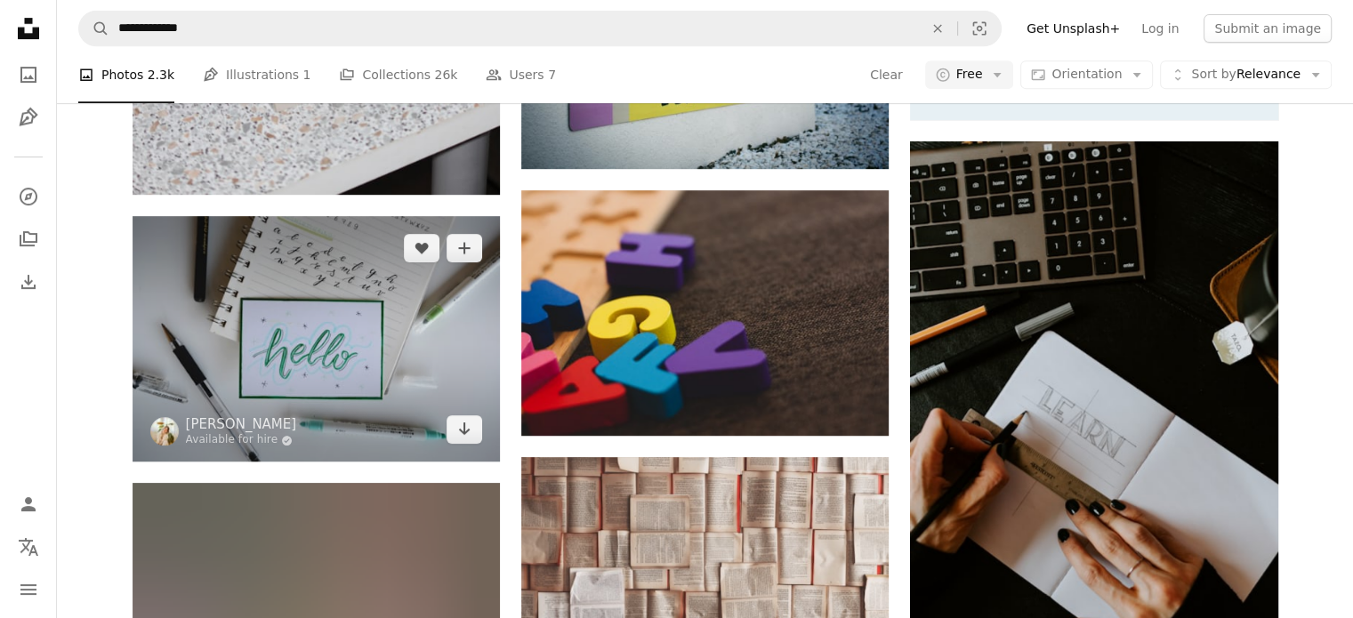
scroll to position [534, 0]
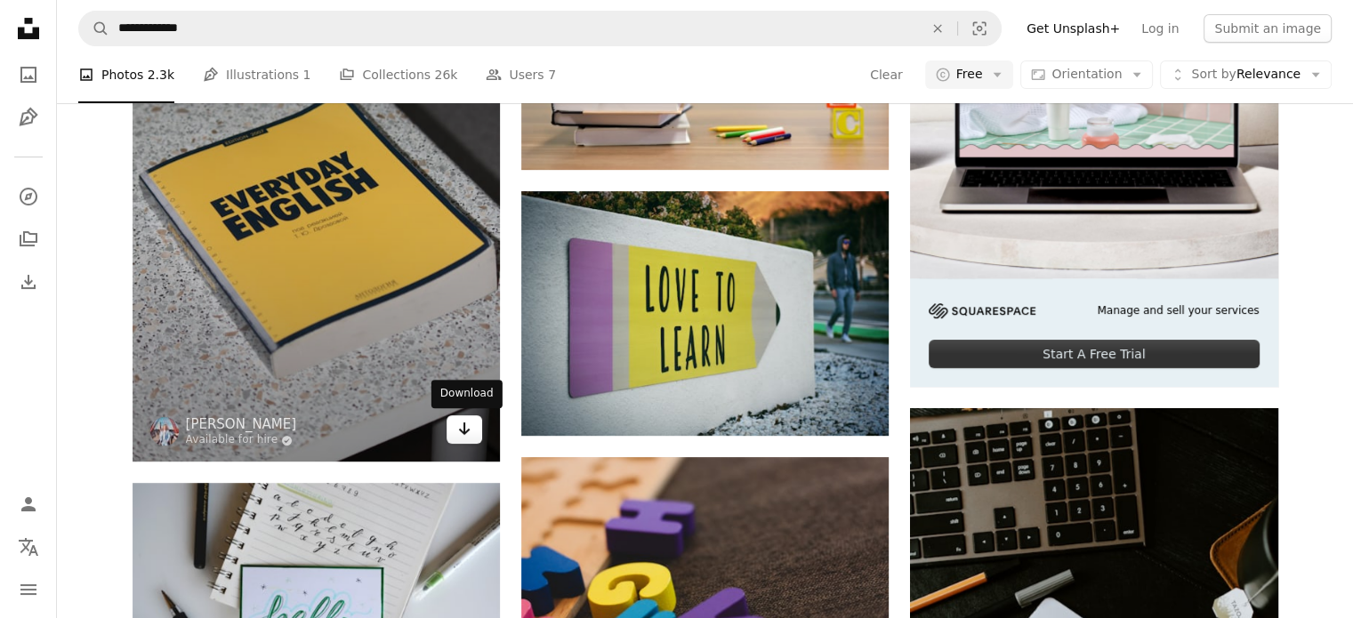
click at [465, 422] on icon "Arrow pointing down" at bounding box center [464, 428] width 14 height 21
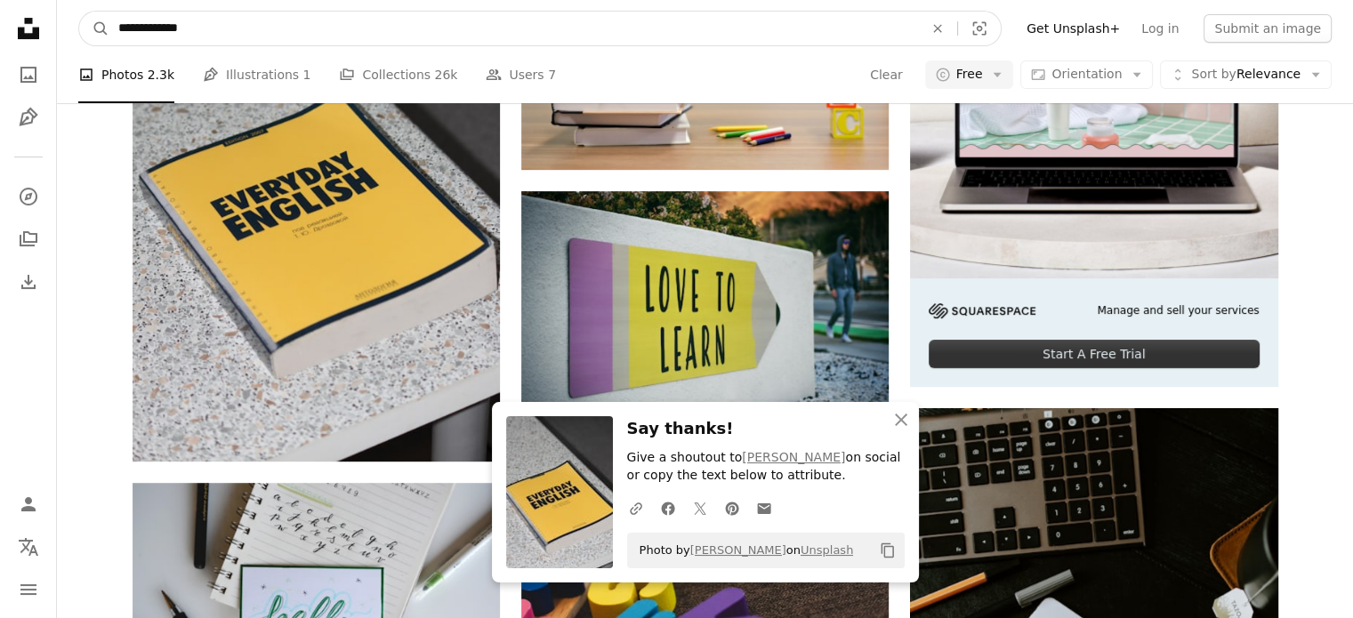
drag, startPoint x: 142, startPoint y: 20, endPoint x: 0, endPoint y: 1, distance: 143.6
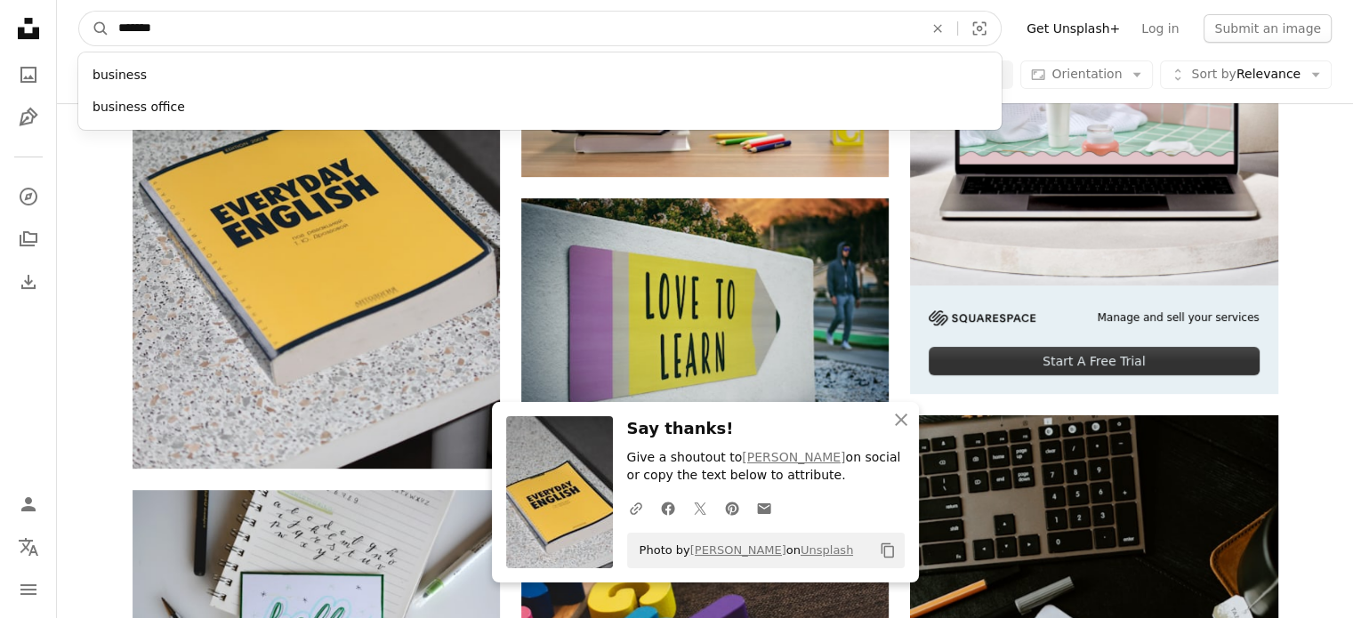
type input "********"
click button "A magnifying glass" at bounding box center [94, 29] width 30 height 34
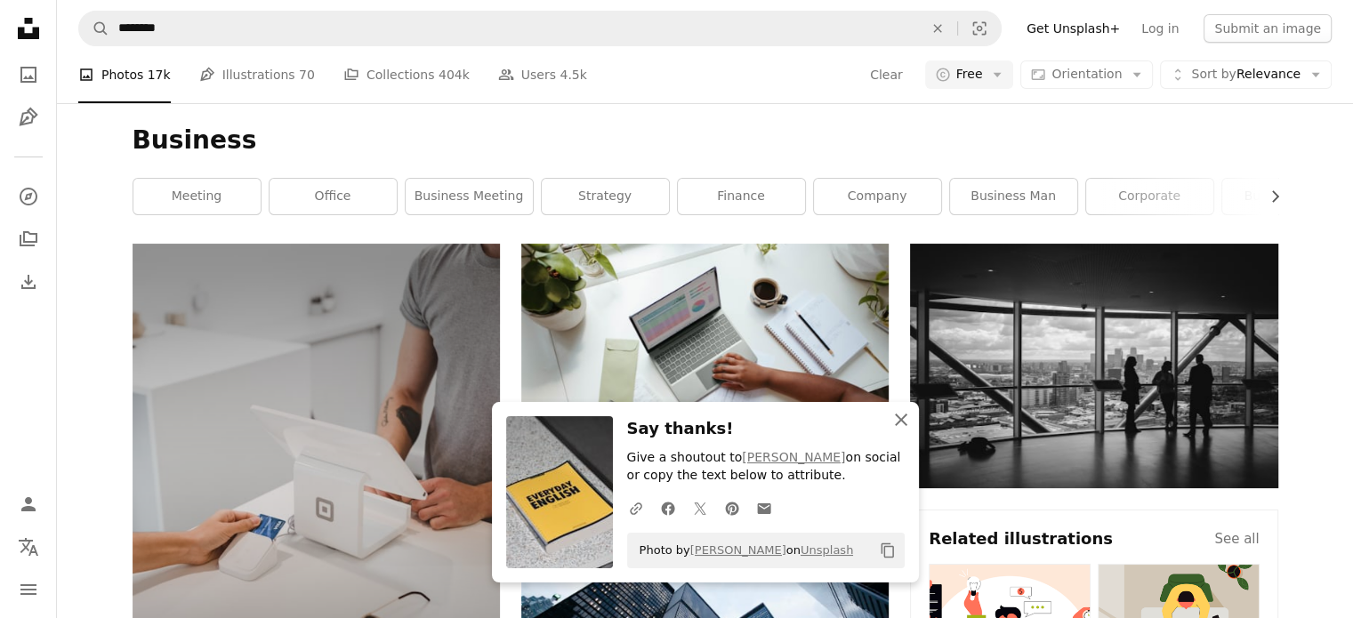
click at [907, 419] on icon "An X shape" at bounding box center [900, 419] width 21 height 21
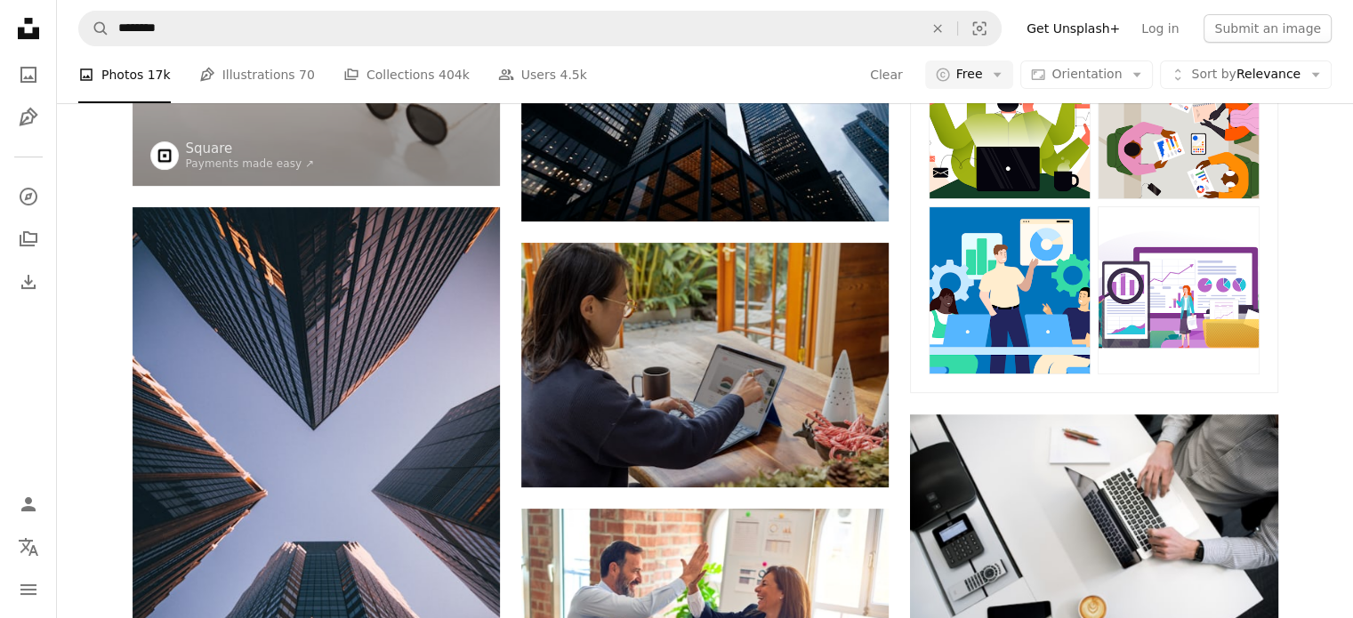
scroll to position [356, 0]
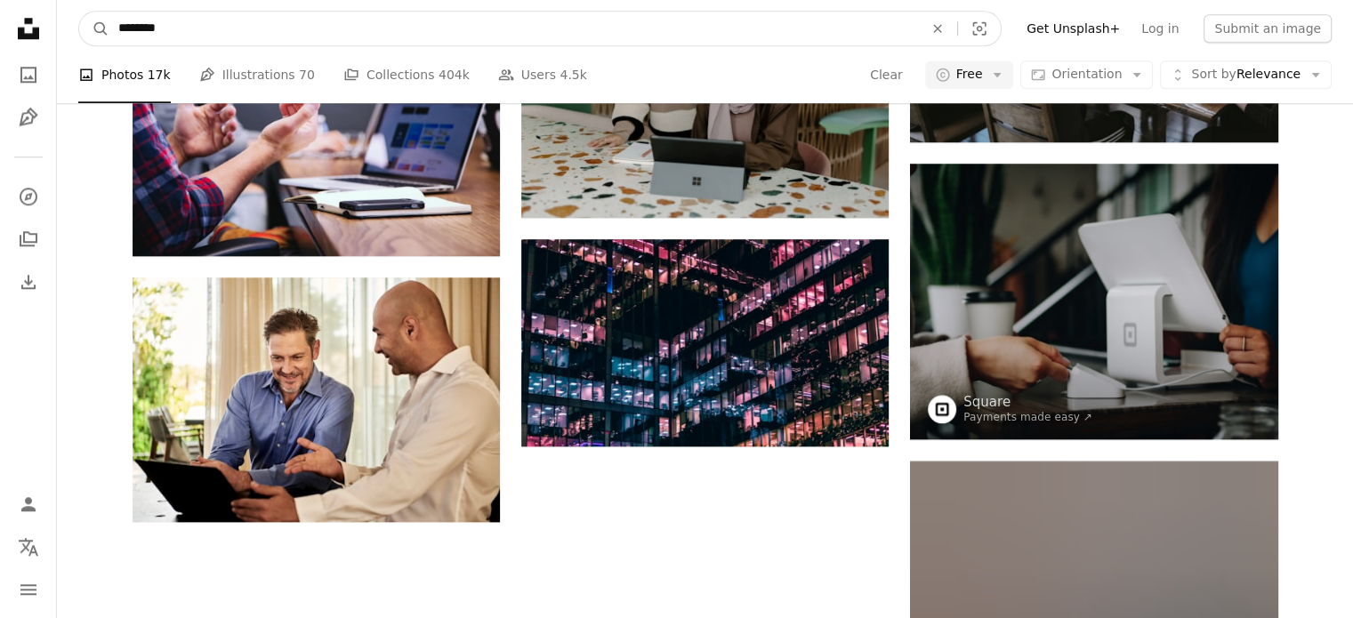
drag, startPoint x: 170, startPoint y: 24, endPoint x: 0, endPoint y: -1, distance: 171.7
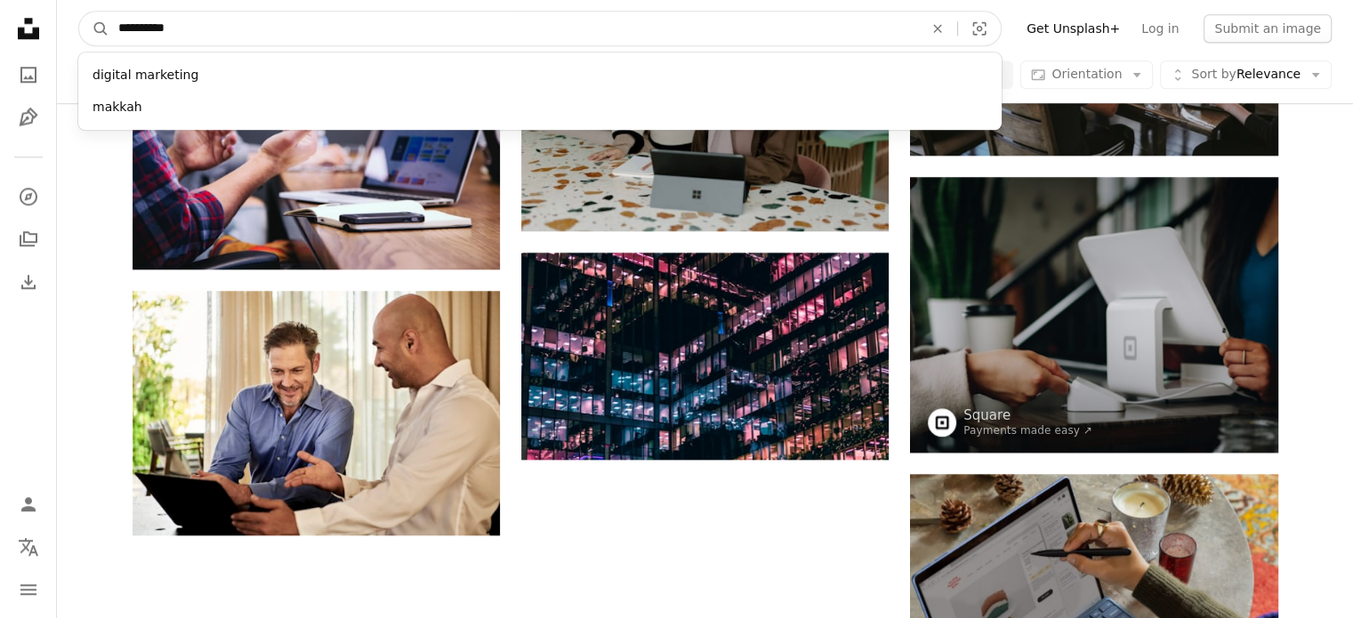
type input "**********"
click at [79, 12] on button "A magnifying glass" at bounding box center [94, 29] width 30 height 34
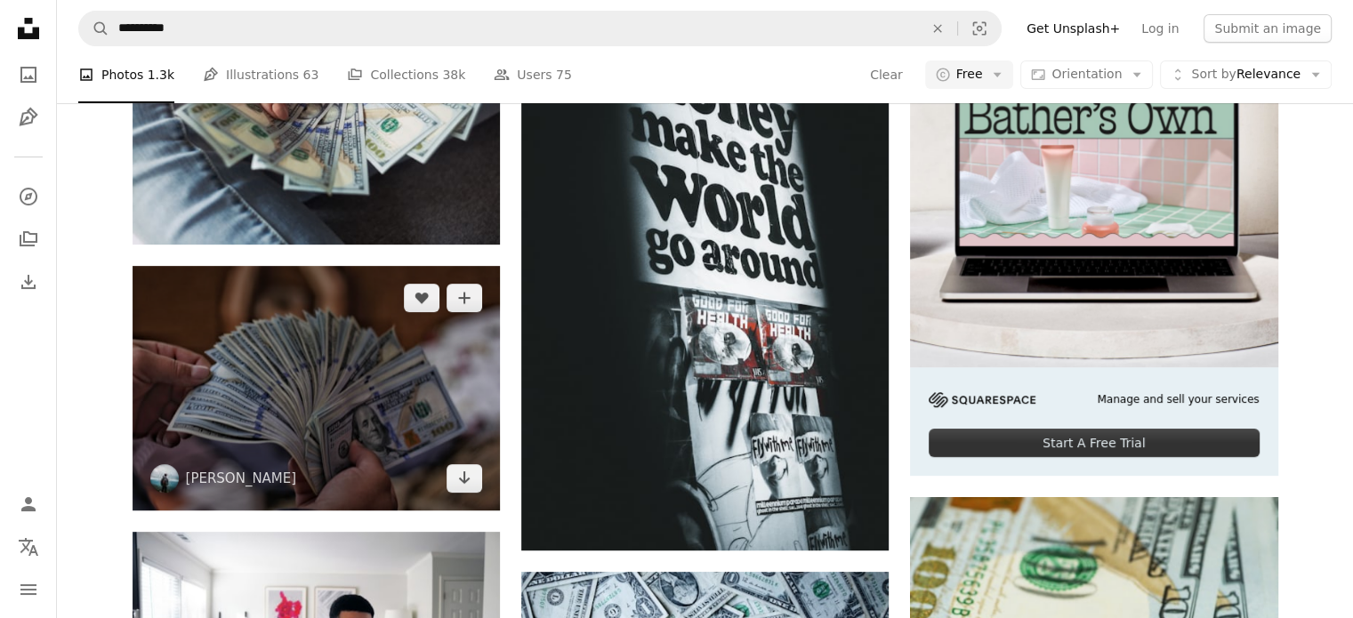
scroll to position [89, 0]
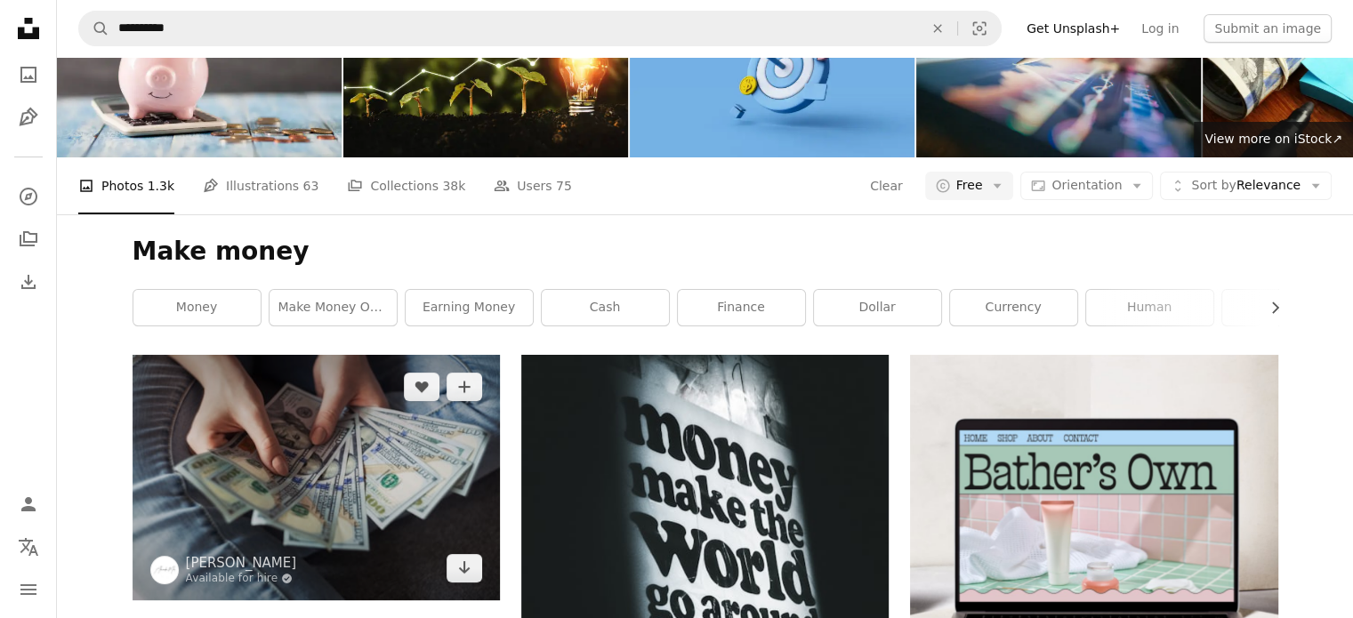
click at [376, 453] on img at bounding box center [315, 477] width 367 height 245
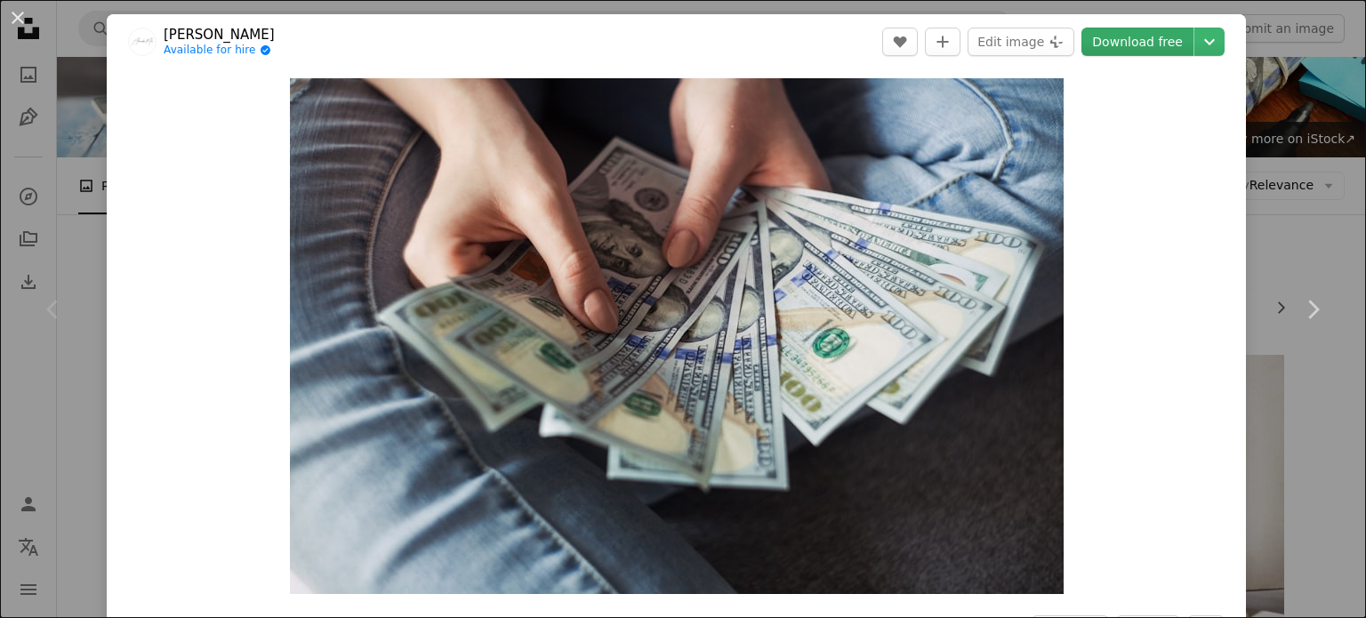
click at [1120, 41] on link "Download free" at bounding box center [1137, 42] width 112 height 28
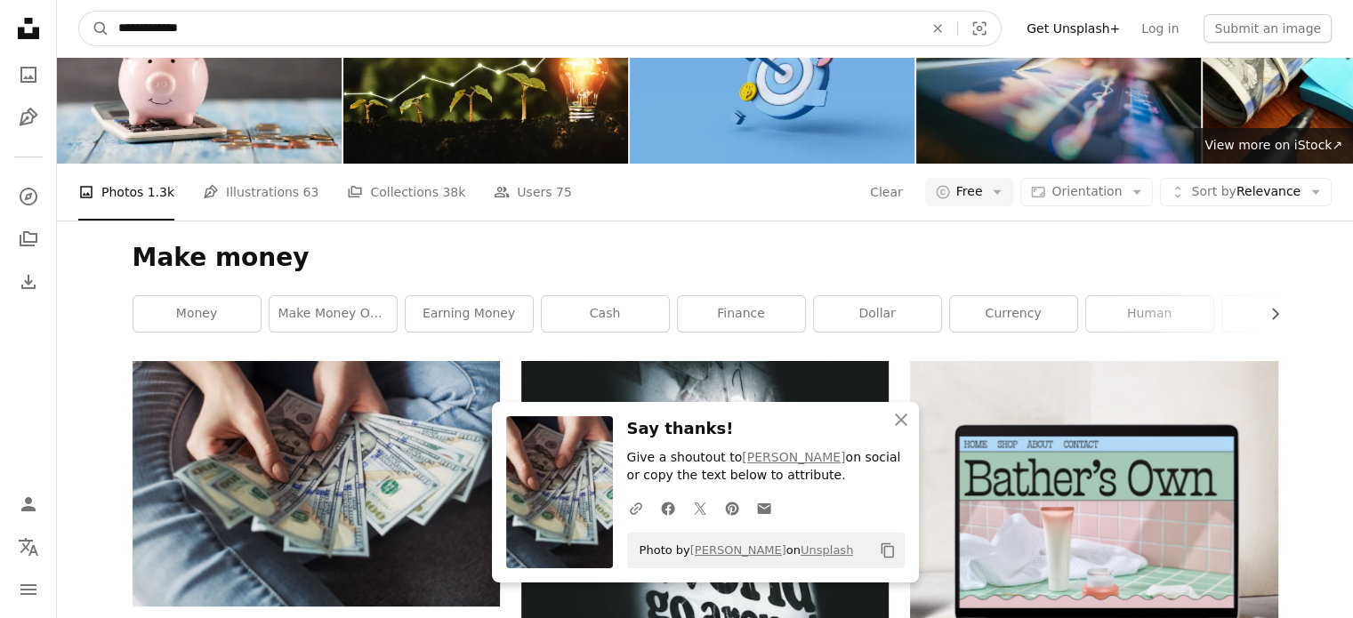
type input "**********"
click button "A magnifying glass" at bounding box center [94, 29] width 30 height 34
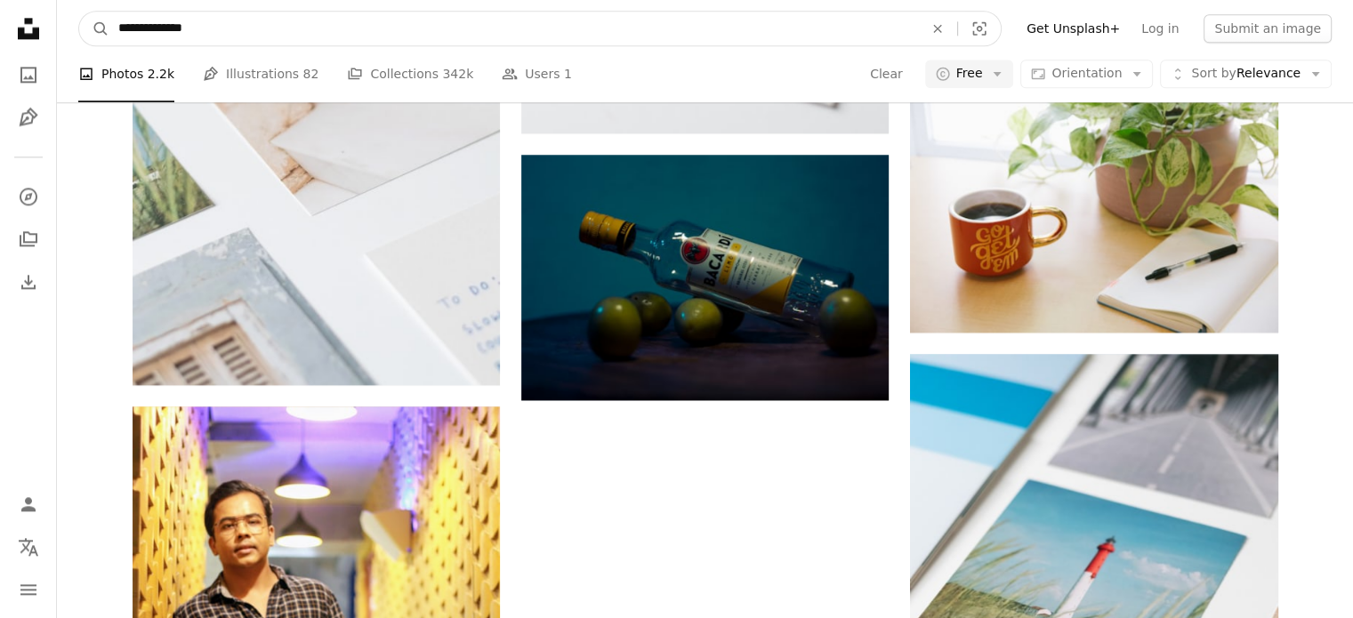
drag, startPoint x: 235, startPoint y: 25, endPoint x: 0, endPoint y: -15, distance: 238.1
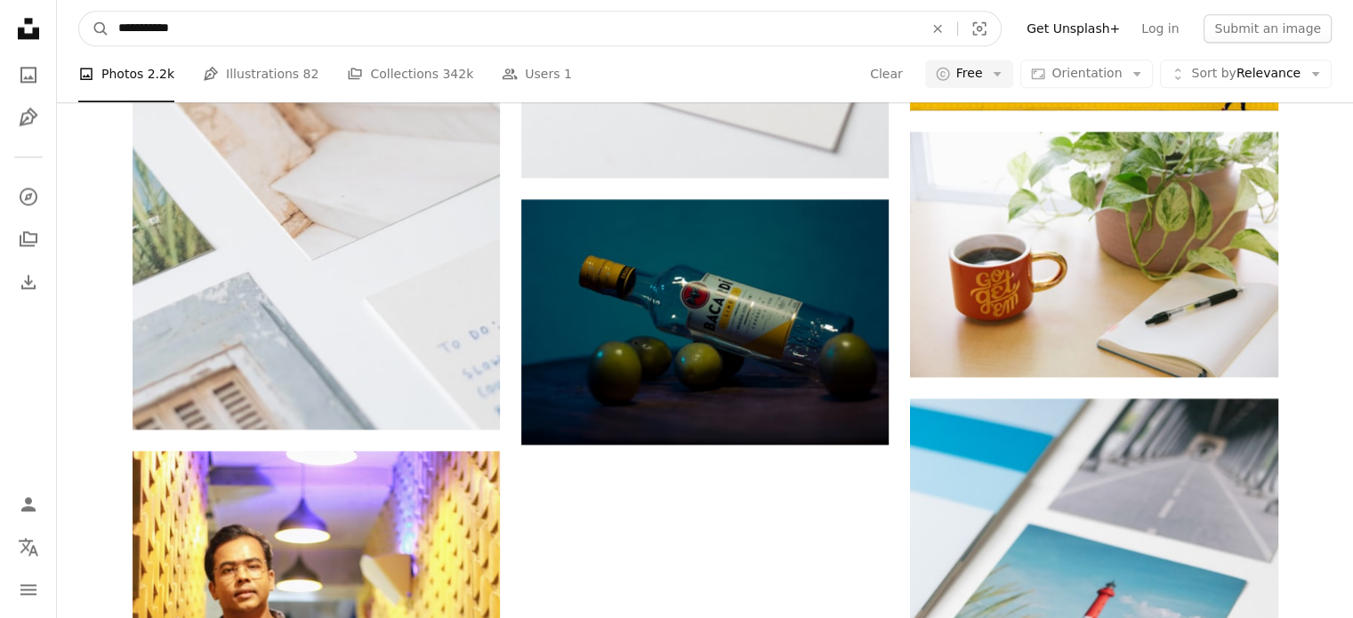
type input "**********"
click button "A magnifying glass" at bounding box center [94, 29] width 30 height 34
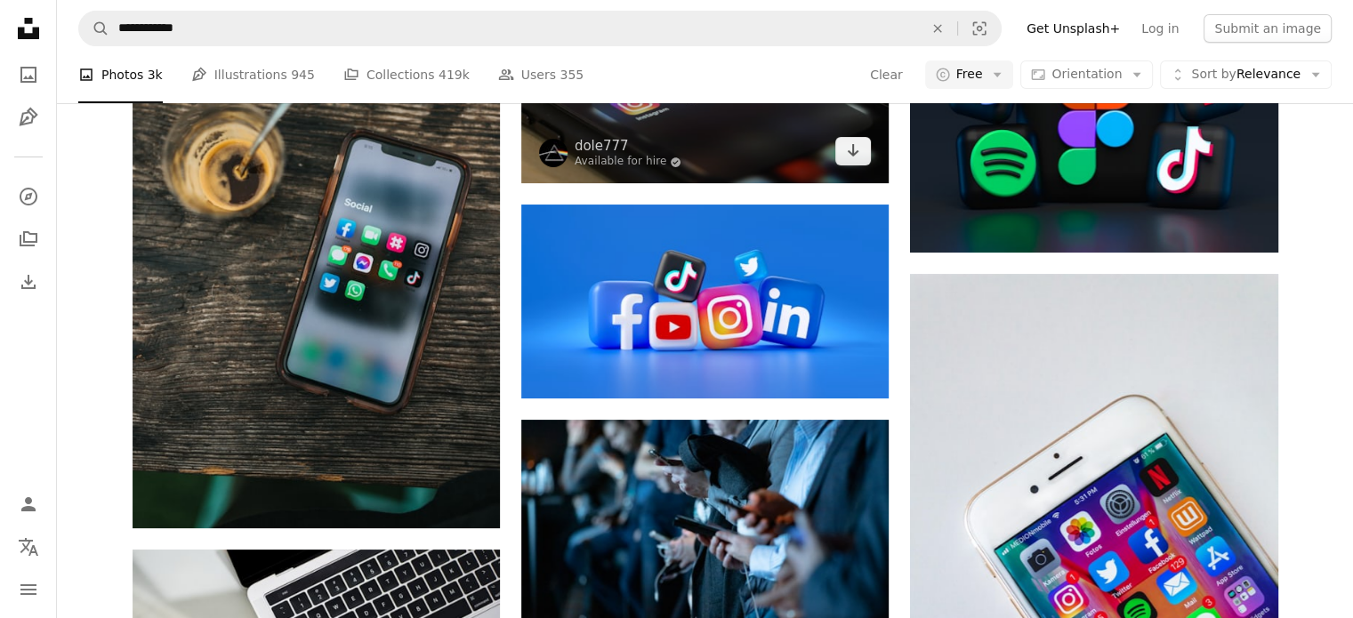
scroll to position [89, 0]
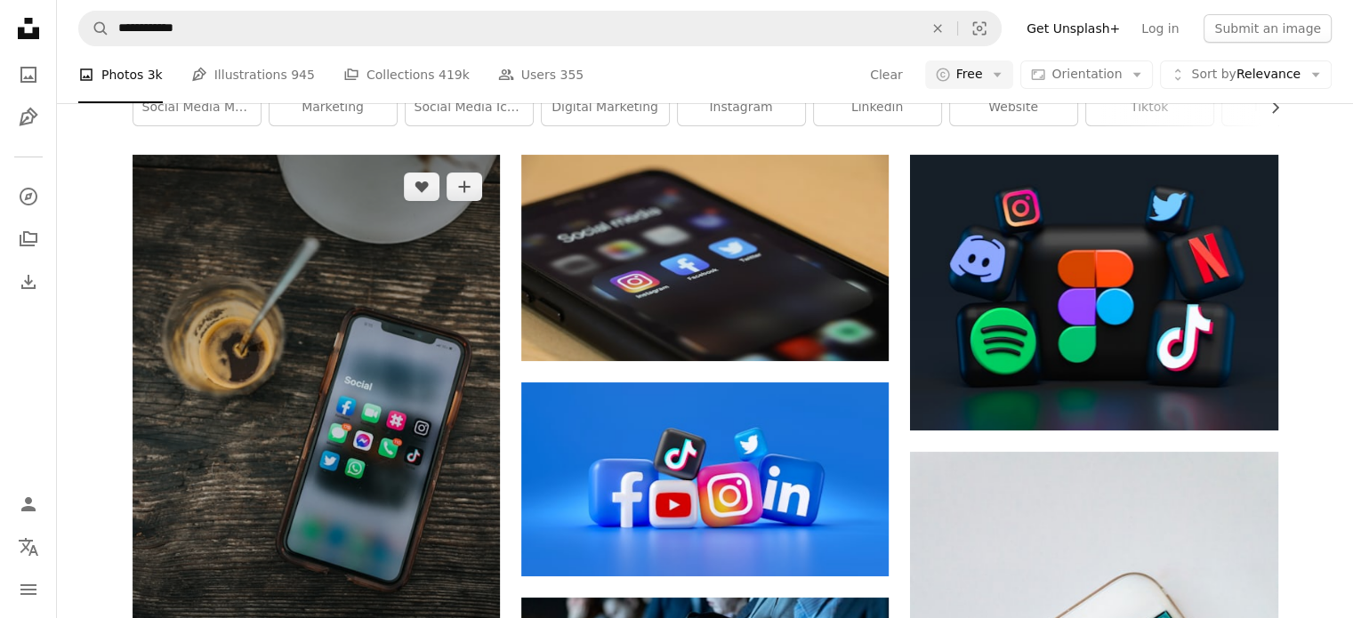
click at [314, 365] on img at bounding box center [315, 430] width 367 height 551
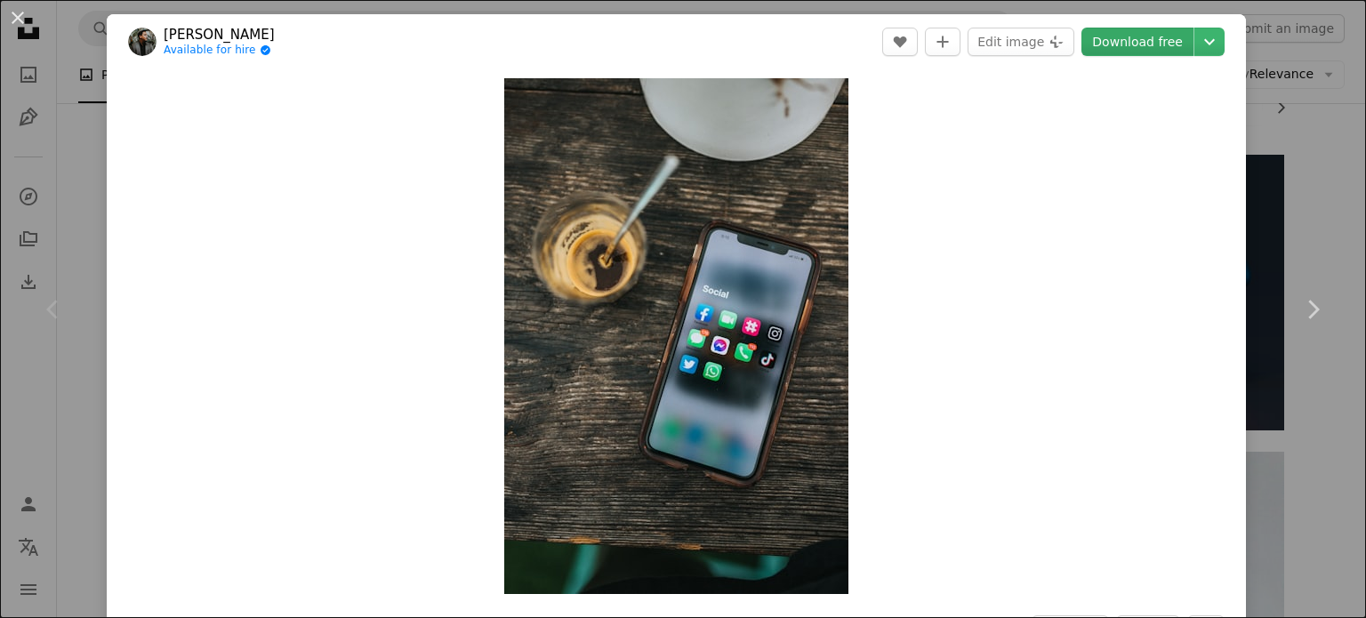
click at [1139, 38] on link "Download free" at bounding box center [1137, 42] width 112 height 28
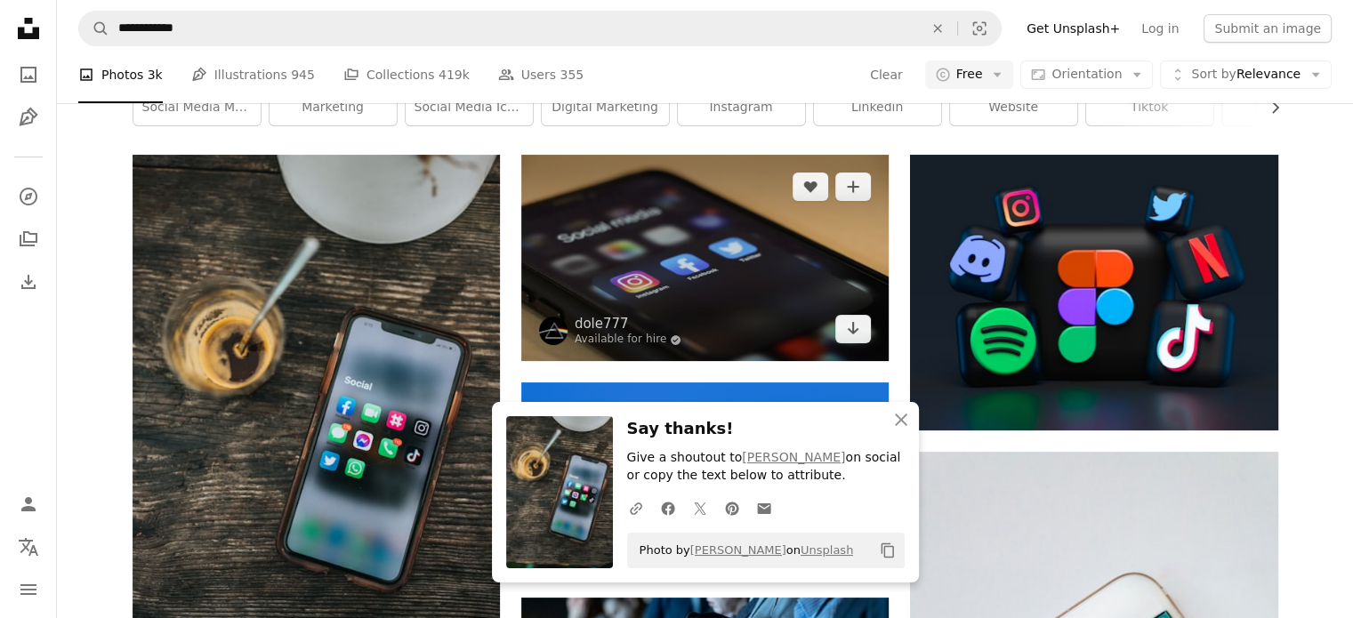
click at [758, 284] on img at bounding box center [704, 258] width 367 height 206
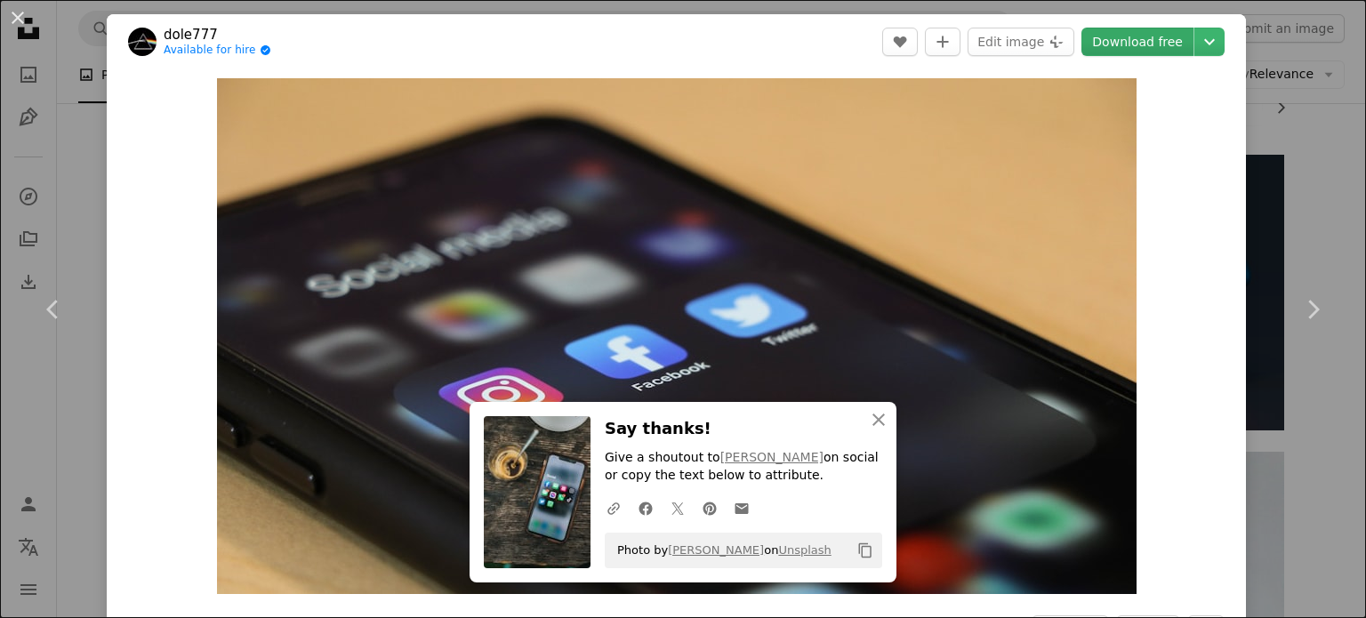
click at [1128, 37] on link "Download free" at bounding box center [1137, 42] width 112 height 28
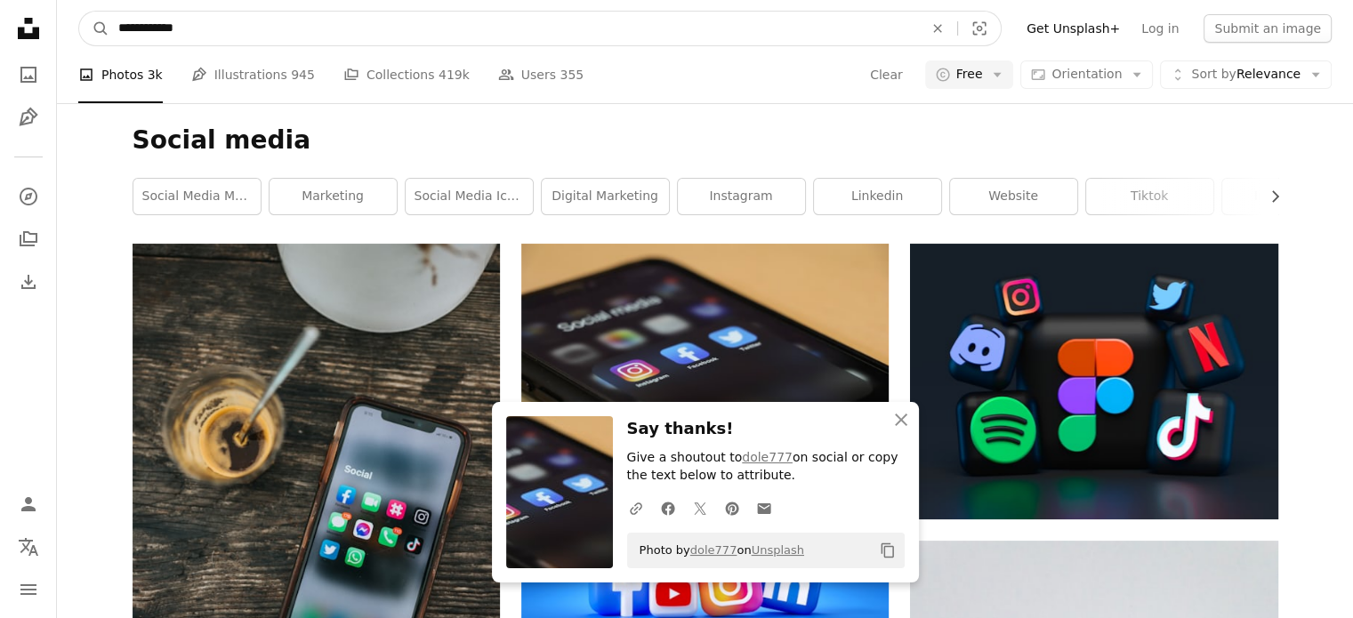
drag, startPoint x: 260, startPoint y: 24, endPoint x: 0, endPoint y: -15, distance: 262.6
paste input "*******"
type input "**********"
click at [79, 12] on button "A magnifying glass" at bounding box center [94, 29] width 30 height 34
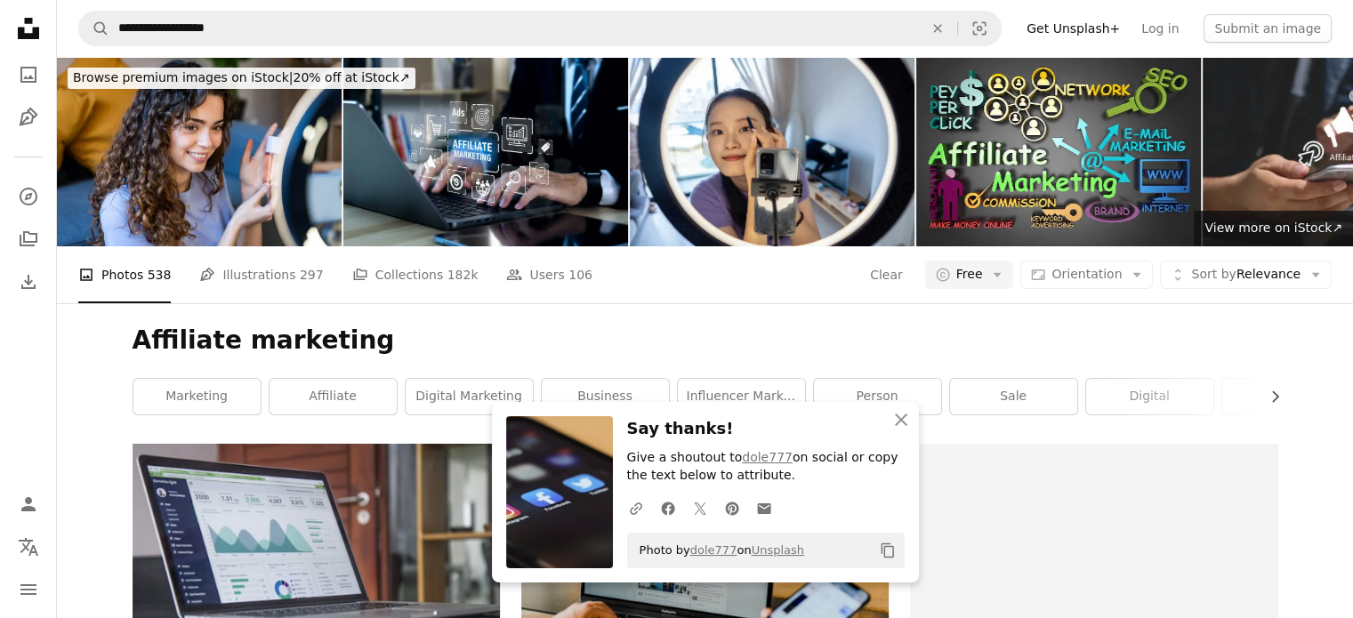
scroll to position [267, 0]
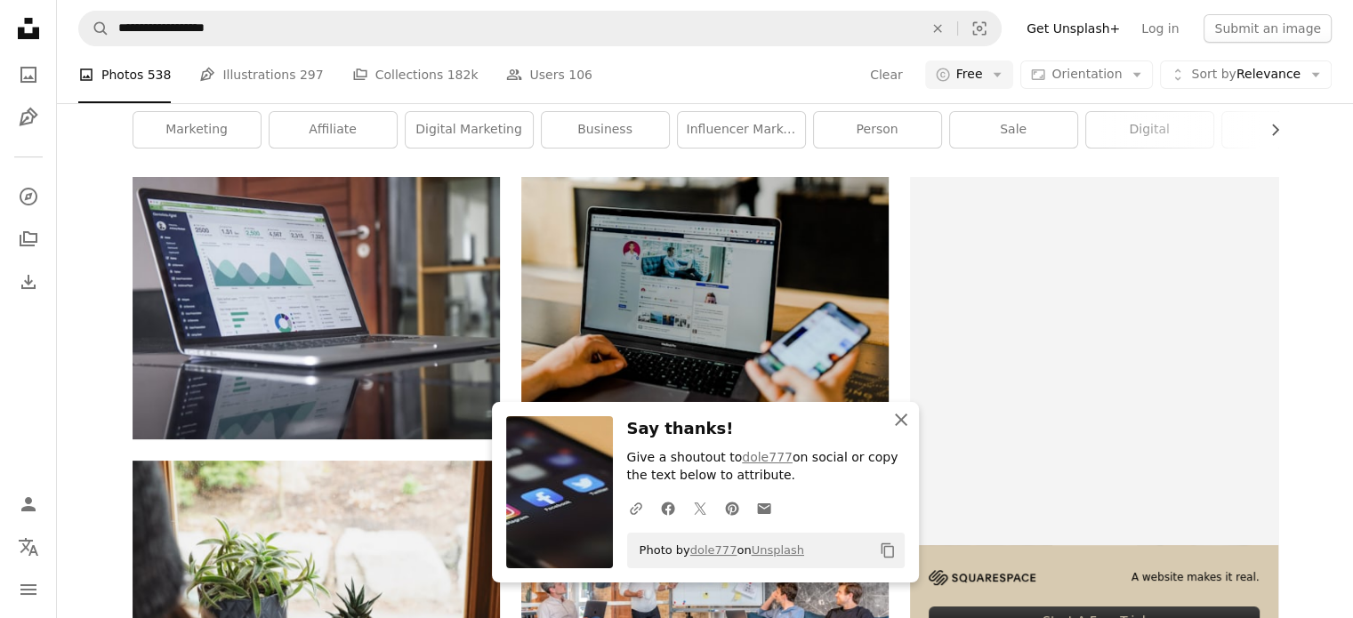
click at [891, 417] on icon "An X shape" at bounding box center [900, 419] width 21 height 21
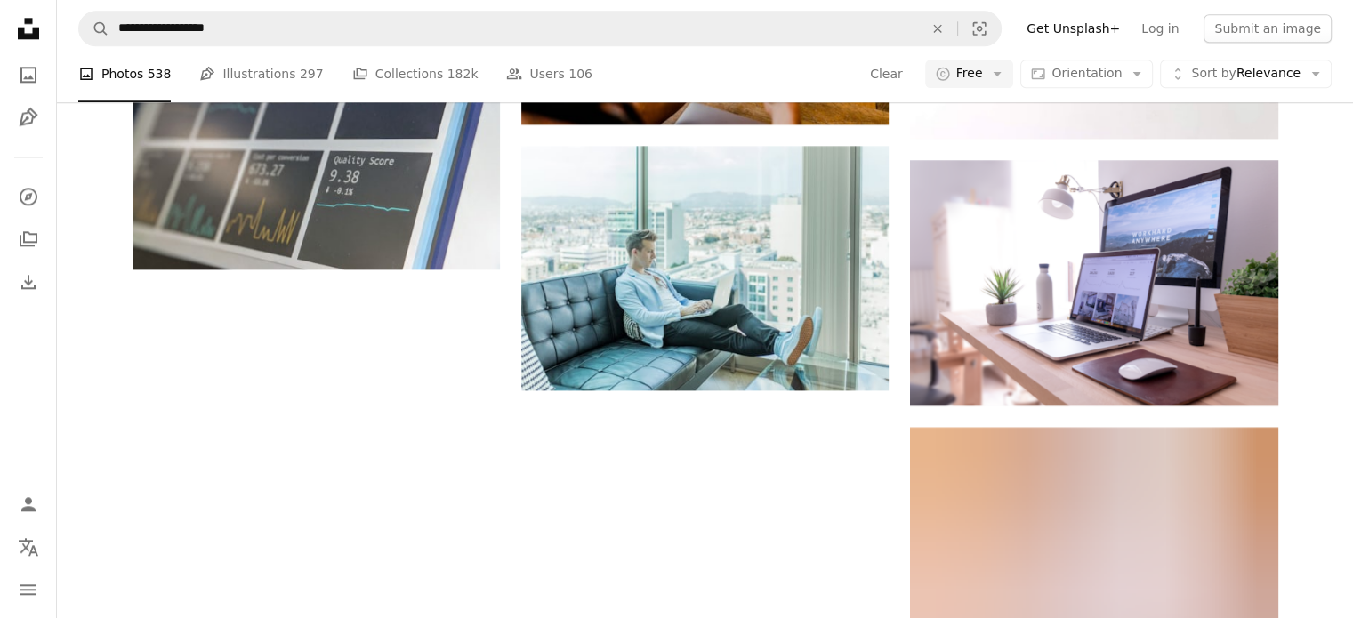
scroll to position [1690, 0]
